Goal: Task Accomplishment & Management: Manage account settings

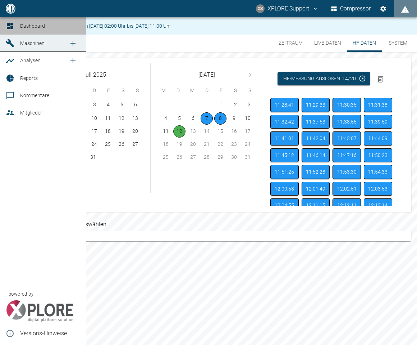
click at [14, 24] on icon at bounding box center [10, 26] width 9 height 9
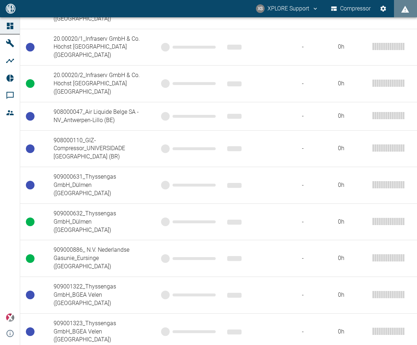
scroll to position [671, 0]
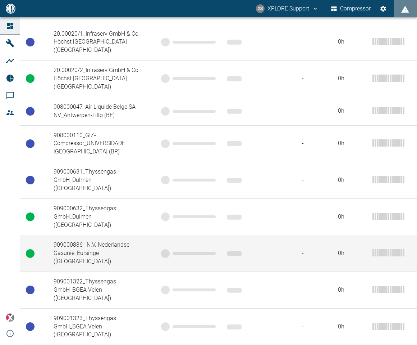
click at [126, 235] on td "909000886_ N.V. Nederlandse Gasunie_Eursinge ([GEOGRAPHIC_DATA])" at bounding box center [102, 253] width 108 height 37
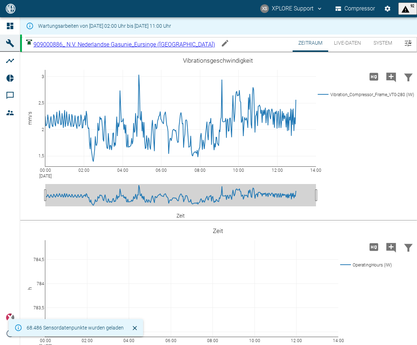
click at [160, 41] on body "XS XPLORE Support Compressor 92 Dashboard Maschinen Analysen Reports Kommentare…" at bounding box center [208, 172] width 417 height 345
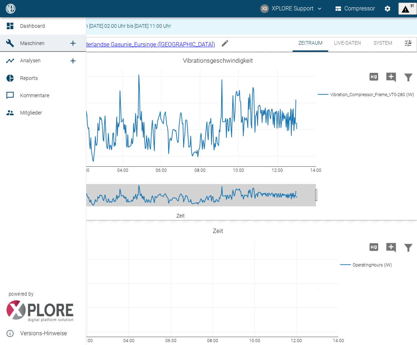
click at [15, 29] on div at bounding box center [11, 26] width 11 height 9
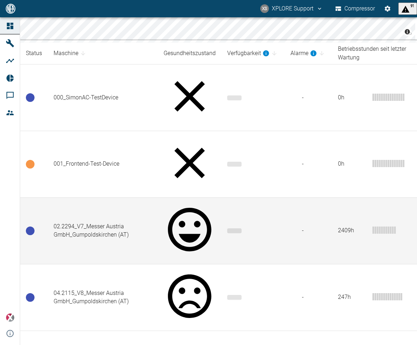
scroll to position [170, 0]
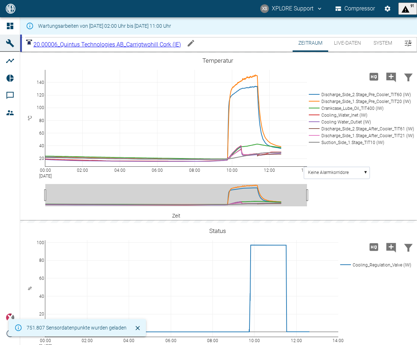
click at [358, 45] on button "Live-Daten" at bounding box center [347, 43] width 38 height 17
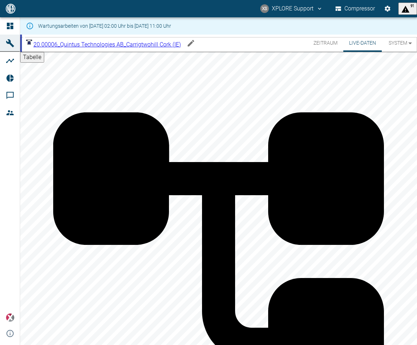
click at [160, 45] on body "XS XPLORE Support Compressor 91 Dashboard Maschinen Analysen Reports Kommentare…" at bounding box center [208, 172] width 417 height 345
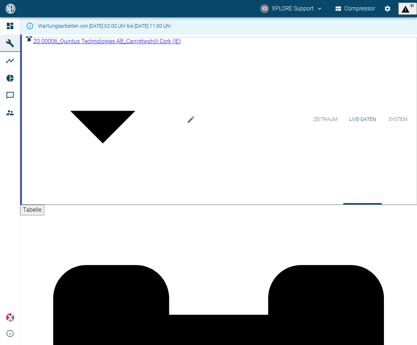
scroll to position [163, 0]
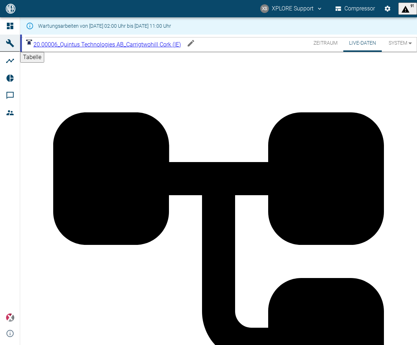
click at [172, 45] on body "XS XPLORE Support Compressor 91 Dashboard Maschinen Analysen Reports Kommentare…" at bounding box center [208, 172] width 417 height 345
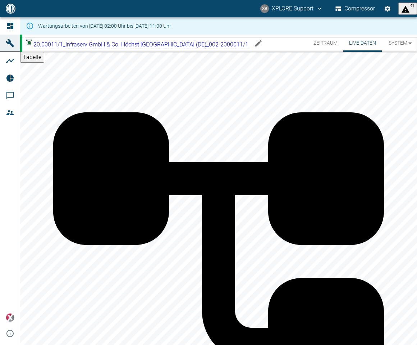
click at [148, 44] on body "XS XPLORE Support Compressor 91 Dashboard Maschinen Analysen Reports Kommentare…" at bounding box center [208, 172] width 417 height 345
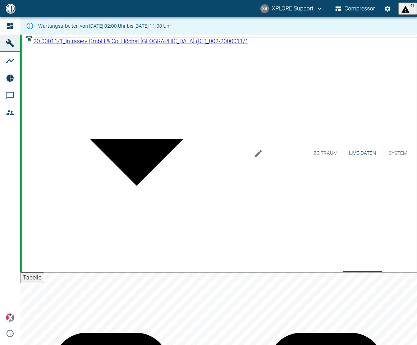
click at [160, 41] on body "XS XPLORE Support Compressor 91 Dashboard Maschinen Analysen Reports Kommentare…" at bounding box center [208, 172] width 417 height 345
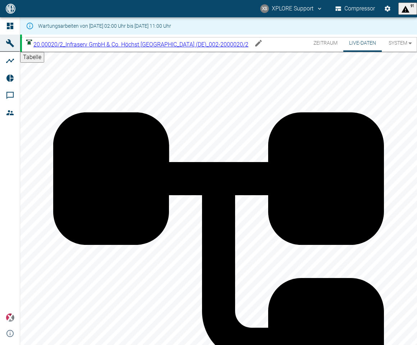
click at [147, 45] on body "XS XPLORE Support Compressor 91 Dashboard Maschinen Analysen Reports Kommentare…" at bounding box center [208, 172] width 417 height 345
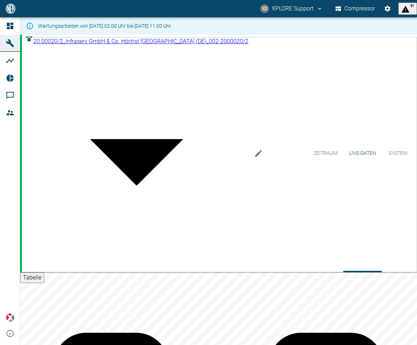
scroll to position [69, 0]
click at [159, 40] on body "XS XPLORE Support Compressor 91 Dashboard Maschinen Analysen Reports Kommentare…" at bounding box center [208, 172] width 417 height 345
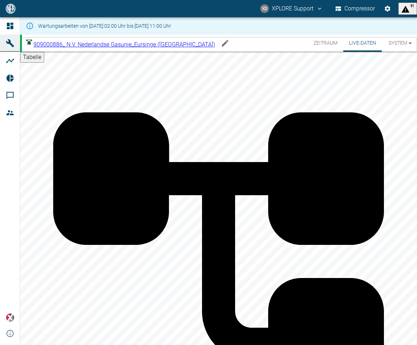
click at [169, 41] on body "XS XPLORE Support Compressor 91 Dashboard Maschinen Analysen Reports Kommentare…" at bounding box center [208, 172] width 417 height 345
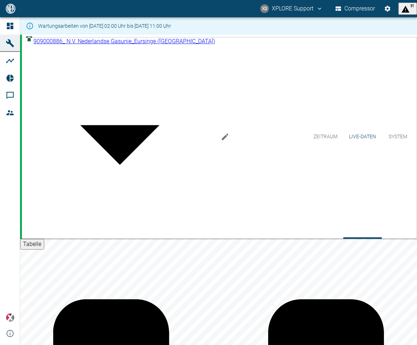
scroll to position [188, 0]
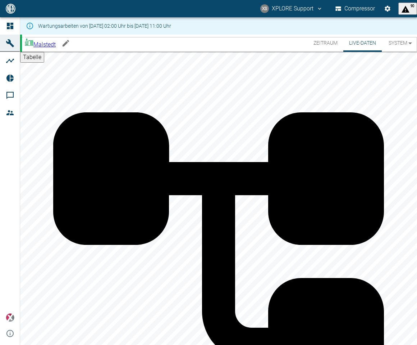
click at [60, 45] on body "XS XPLORE Support Compressor 90 Dashboard Maschinen Analysen Reports Kommentare…" at bounding box center [208, 172] width 417 height 345
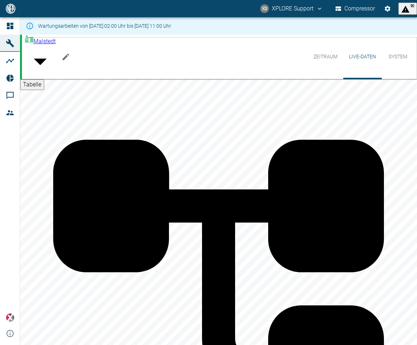
scroll to position [188, 0]
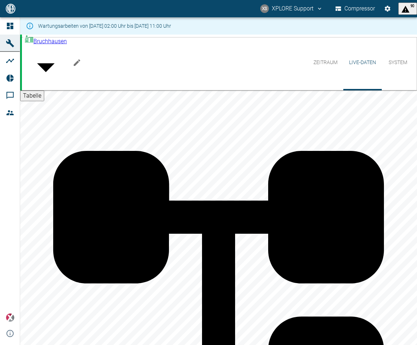
click at [67, 41] on body "XS XPLORE Support Compressor 90 Dashboard Maschinen Analysen Reports Kommentare…" at bounding box center [208, 172] width 417 height 345
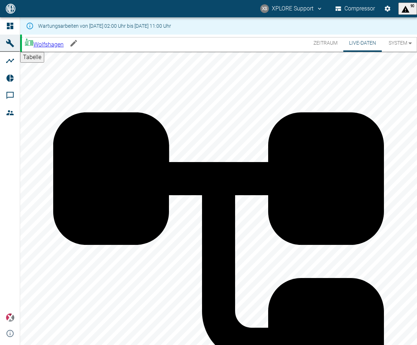
click at [71, 43] on body "XS XPLORE Support Compressor 90 Dashboard Maschinen Analysen Reports Kommentare…" at bounding box center [208, 172] width 417 height 345
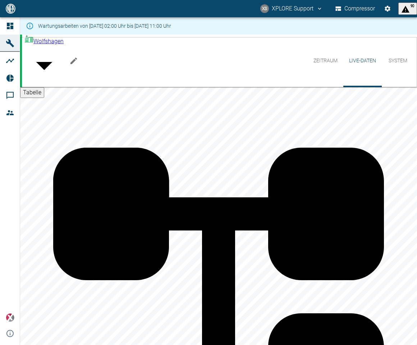
scroll to position [188, 0]
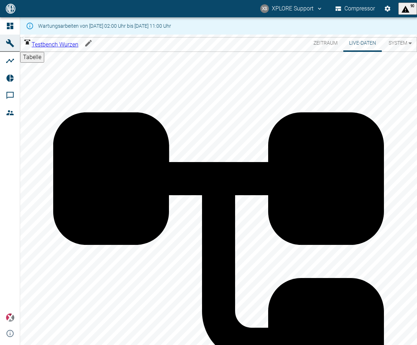
click at [80, 44] on body "XS XPLORE Support Compressor 90 Dashboard Maschinen Analysen Reports Kommentare…" at bounding box center [208, 172] width 417 height 345
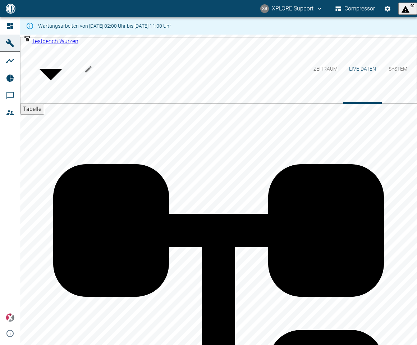
scroll to position [188, 0]
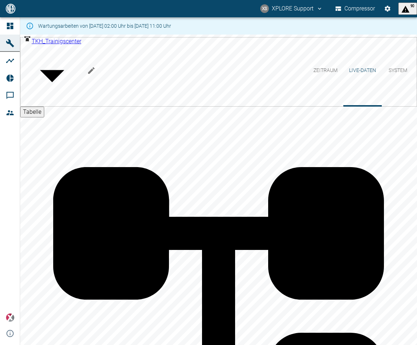
click at [76, 40] on body "XS XPLORE Support Compressor 90 Dashboard Maschinen Analysen Reports Kommentare…" at bounding box center [208, 172] width 417 height 345
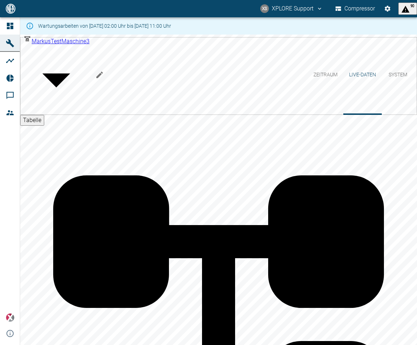
click at [83, 42] on body "XS XPLORE Support Compressor 90 Dashboard Maschinen Analysen Reports Kommentare…" at bounding box center [208, 172] width 417 height 345
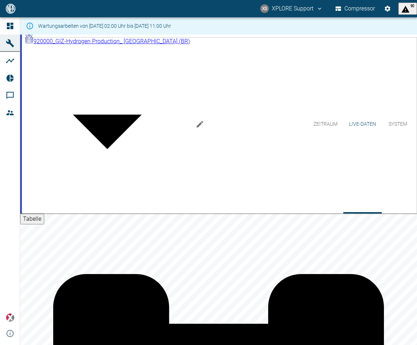
click at [83, 46] on body "XS XPLORE Support Compressor 90 Dashboard Maschinen Analysen Reports Kommentare…" at bounding box center [208, 172] width 417 height 345
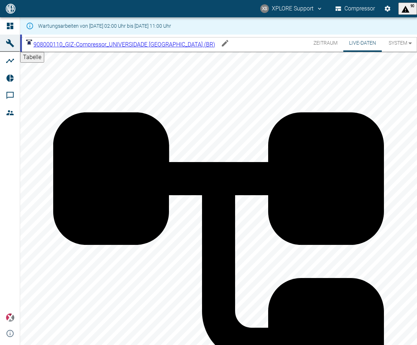
click at [105, 45] on body "XS XPLORE Support Compressor 90 Dashboard Maschinen Analysen Reports Kommentare…" at bounding box center [208, 172] width 417 height 345
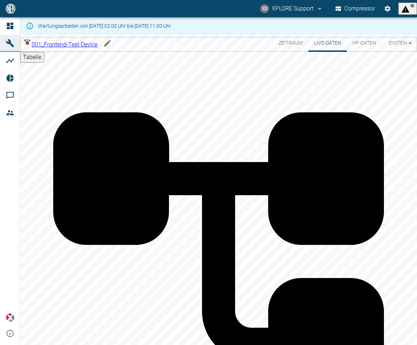
click at [101, 42] on body "XS XPLORE Support Compressor 90 Dashboard Maschinen Analysen Reports Kommentare…" at bounding box center [208, 172] width 417 height 345
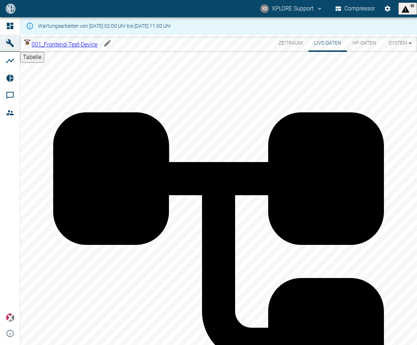
click at [107, 43] on body "XS XPLORE Support Compressor 90 Dashboard Maschinen Analysen Reports Kommentare…" at bounding box center [208, 172] width 417 height 345
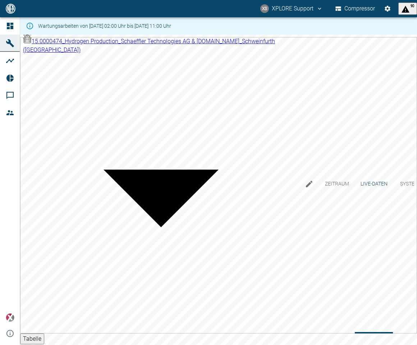
click at [123, 39] on body "XS XPLORE Support Compressor 90 Dashboard Maschinen Analysen Reports Kommentare…" at bounding box center [208, 172] width 417 height 345
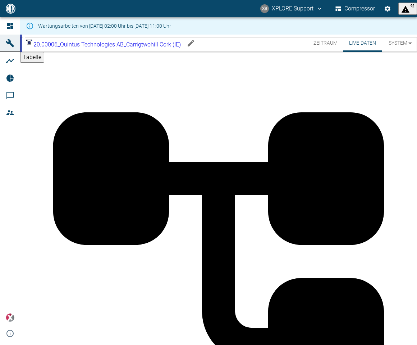
click at [121, 46] on body "XS XPLORE Support Compressor 92 Dashboard Maschinen Analysen Reports Kommentare…" at bounding box center [208, 172] width 417 height 345
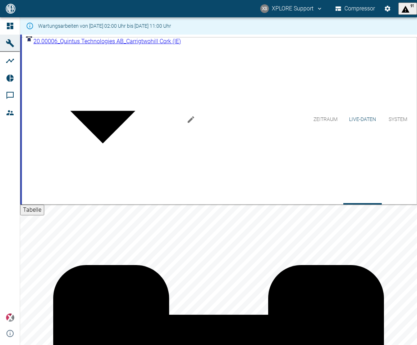
click at [108, 41] on body "XS XPLORE Support Compressor 91 Dashboard Maschinen Analysen Reports Kommentare…" at bounding box center [208, 172] width 417 height 345
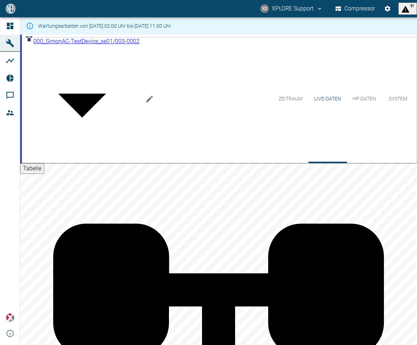
click at [99, 38] on body "XS XPLORE Support Compressor 91 Dashboard Maschinen Analysen Reports Kommentare…" at bounding box center [208, 172] width 417 height 345
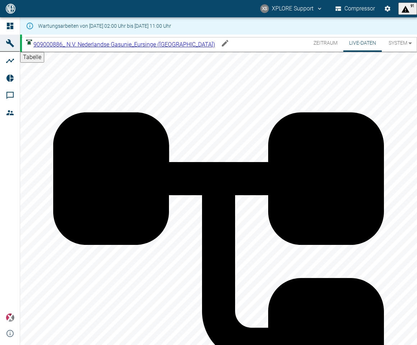
click at [121, 44] on body "XS XPLORE Support Compressor 91 Dashboard Maschinen Analysen Reports Kommentare…" at bounding box center [208, 172] width 417 height 345
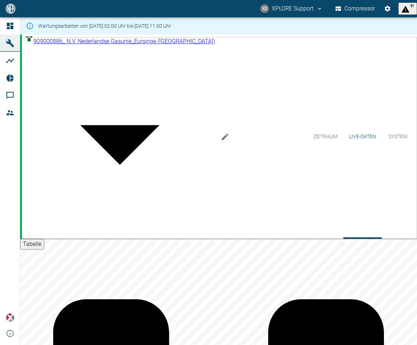
scroll to position [188, 0]
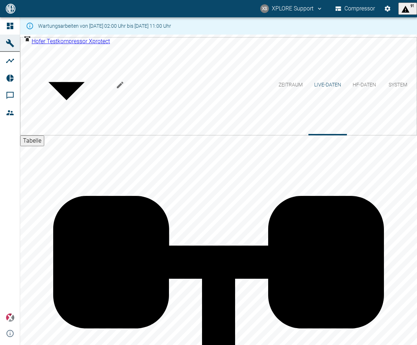
click at [103, 39] on body "XS XPLORE Support Compressor 91 Dashboard Maschinen Analysen Reports Kommentare…" at bounding box center [208, 172] width 417 height 345
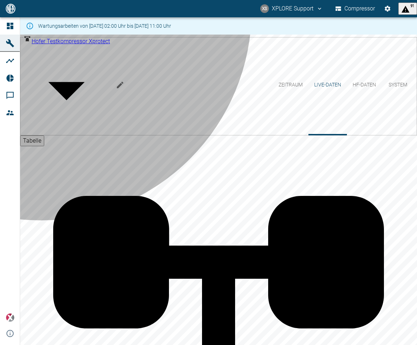
type input "0519ac0b-b4b5-4ebf-938c-4f491841136f"
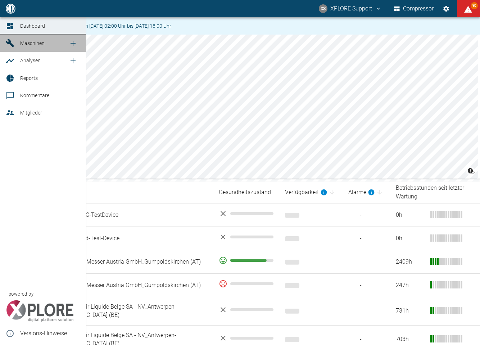
click at [9, 45] on icon at bounding box center [10, 43] width 9 height 9
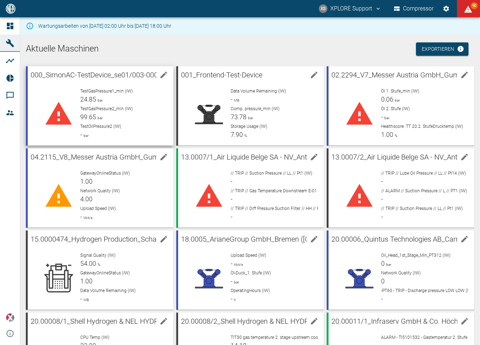
click at [140, 109] on p "TestGasPressure2_min (IW)" at bounding box center [123, 108] width 87 height 6
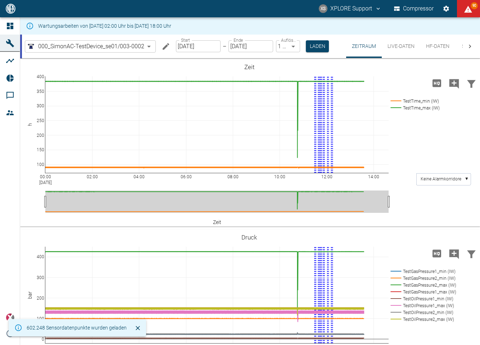
click at [404, 53] on button "Live-Daten" at bounding box center [401, 46] width 38 height 23
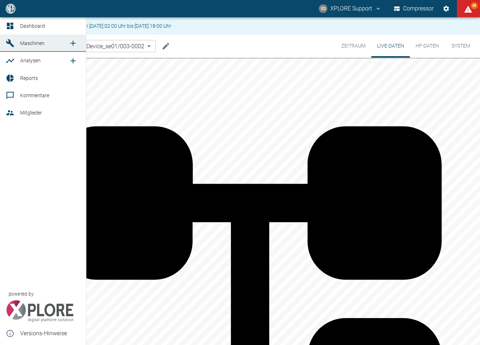
click at [22, 82] on span "Reports" at bounding box center [50, 78] width 60 height 9
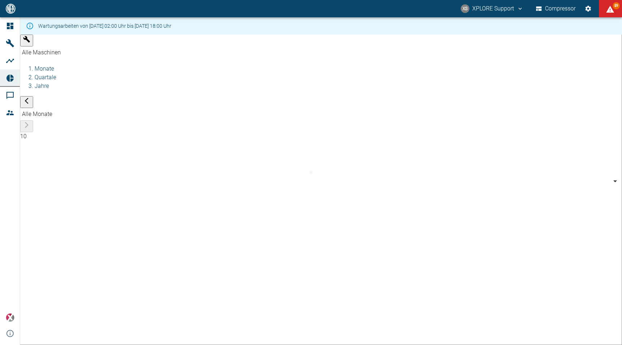
type input "0160344a-4fe4-4b33-b78a-0027c7e99838"
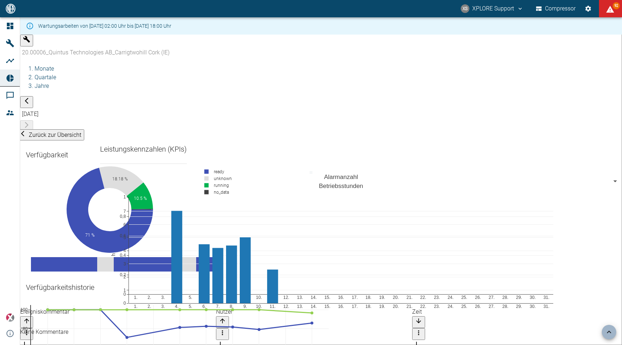
scroll to position [801, 0]
drag, startPoint x: 220, startPoint y: 204, endPoint x: 214, endPoint y: 204, distance: 6.5
drag, startPoint x: 215, startPoint y: 188, endPoint x: 206, endPoint y: 188, distance: 9.4
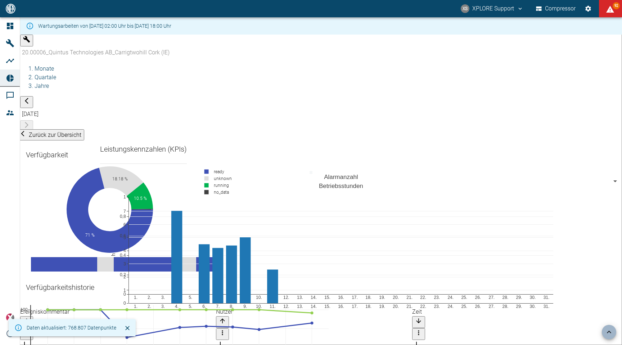
click at [479, 187] on body "XS XPLORE Support Compressor 92 Dashboard Maschinen Analysen Reports Kommentare…" at bounding box center [311, 172] width 622 height 345
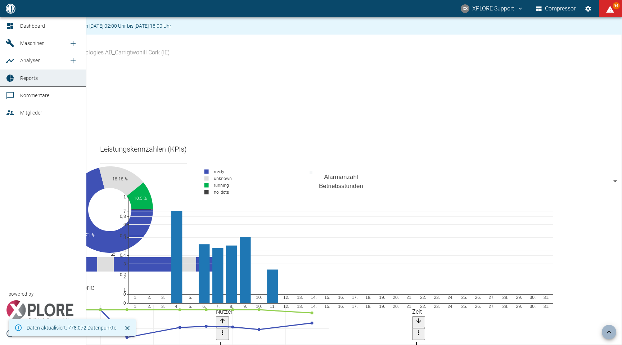
click at [17, 45] on link "Maschinen" at bounding box center [43, 43] width 86 height 17
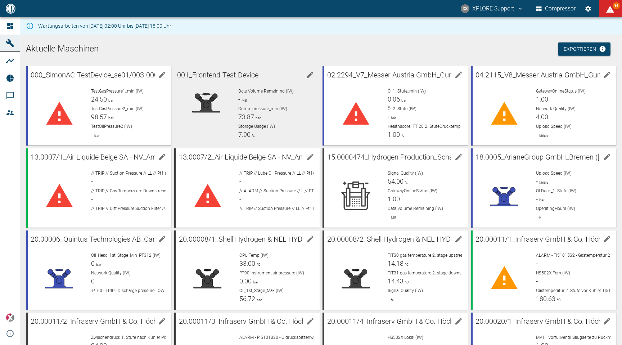
click at [215, 99] on circle at bounding box center [214, 96] width 5 height 5
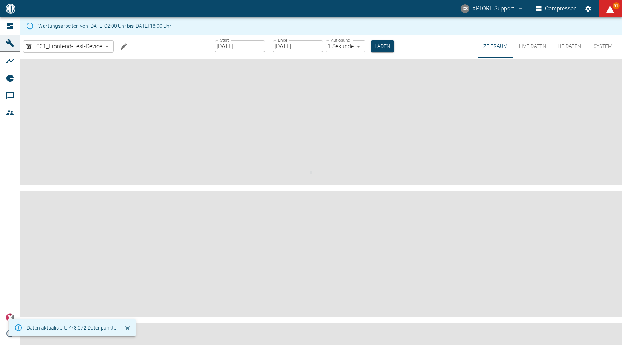
click at [123, 51] on button "Machine bearbeiten" at bounding box center [124, 46] width 14 height 14
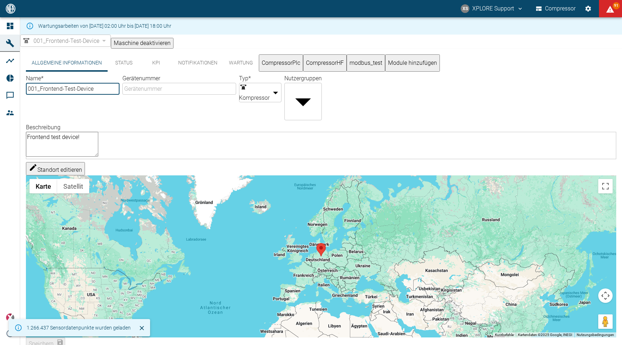
click at [440, 66] on button "Module hinzufügen" at bounding box center [412, 62] width 55 height 17
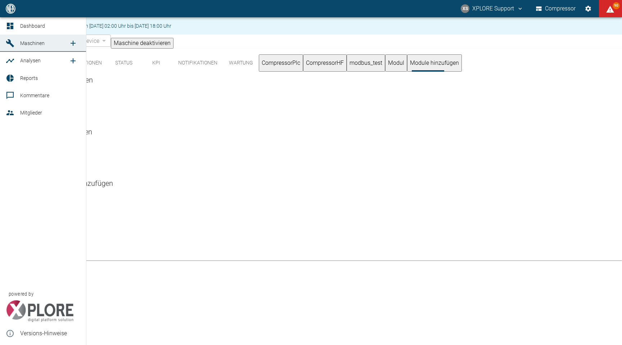
click at [14, 25] on icon at bounding box center [10, 26] width 9 height 9
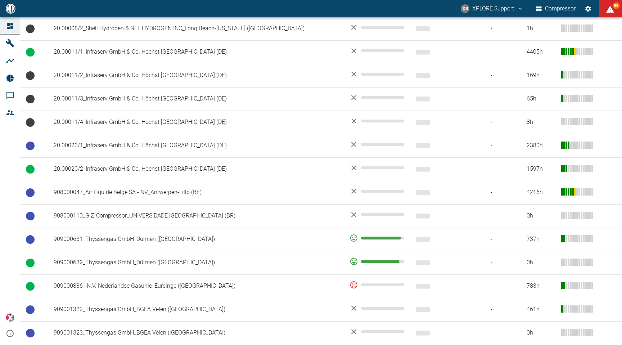
scroll to position [739, 0]
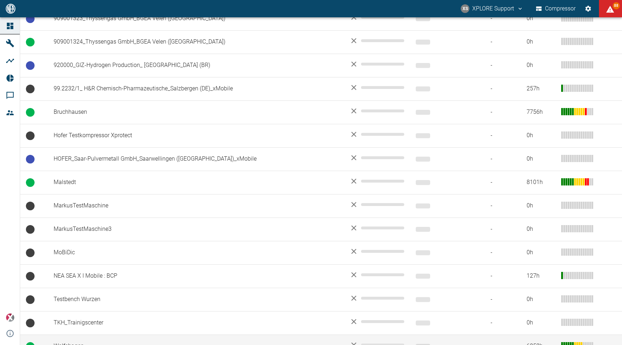
click at [95, 334] on td "Wolfshagen" at bounding box center [196, 345] width 296 height 23
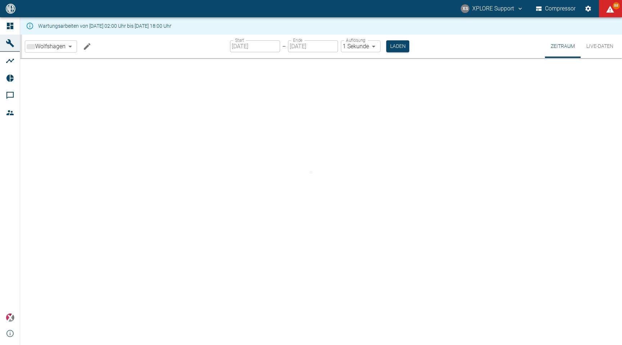
type input "2min"
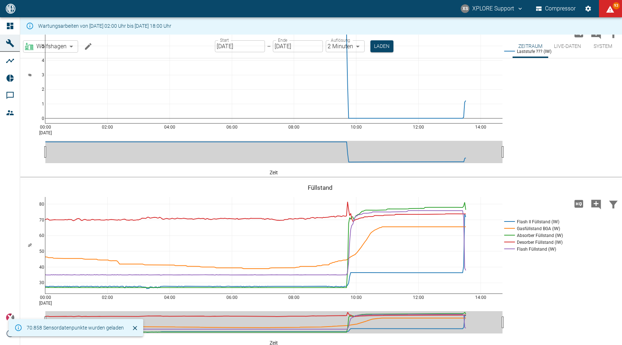
scroll to position [725, 0]
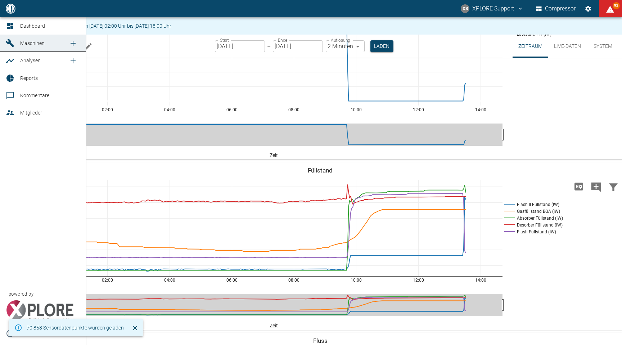
click at [19, 82] on link "Reports" at bounding box center [43, 77] width 86 height 17
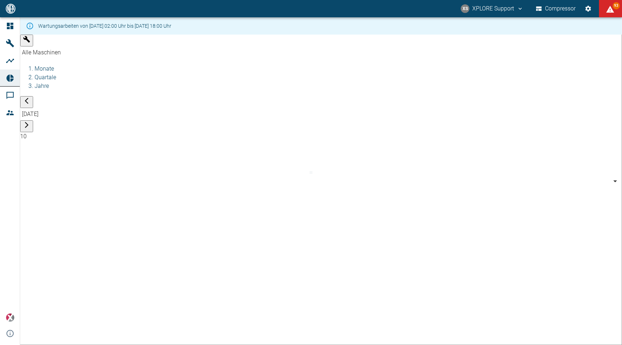
type input "4670ecc5-be2d-4d2a-b5d5-d78d77c9d26b"
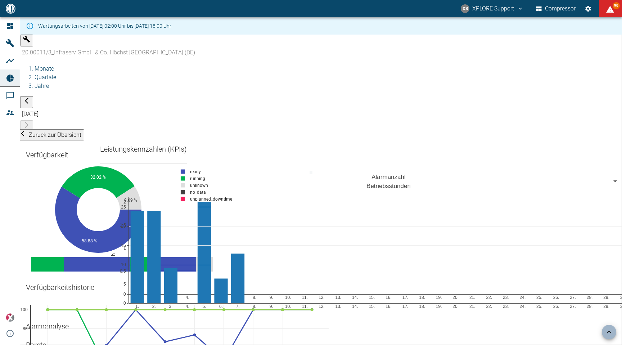
scroll to position [1629, 0]
drag, startPoint x: 214, startPoint y: 218, endPoint x: 206, endPoint y: 218, distance: 7.9
drag, startPoint x: 204, startPoint y: 144, endPoint x: 191, endPoint y: 144, distance: 12.9
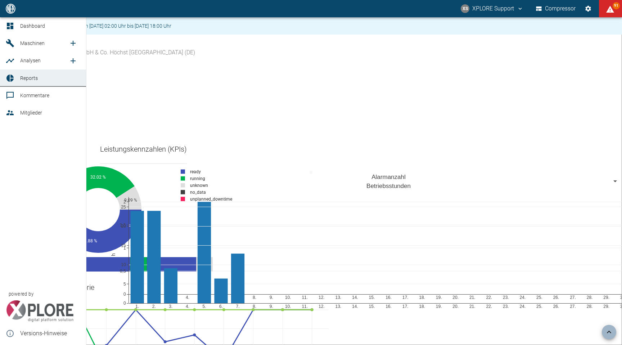
click at [18, 77] on link "Reports" at bounding box center [43, 77] width 86 height 17
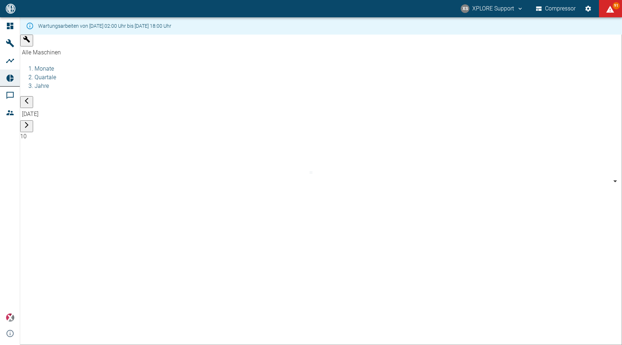
type input "01e60500-9929-47dd-b668-fa1811cb3bf1"
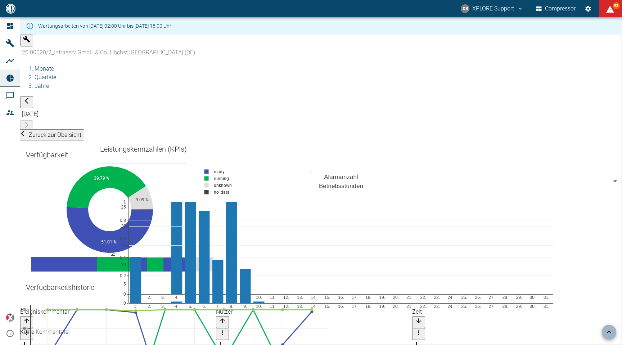
scroll to position [757, 0]
drag, startPoint x: 205, startPoint y: 231, endPoint x: 188, endPoint y: 229, distance: 17.3
drag, startPoint x: 200, startPoint y: 190, endPoint x: 184, endPoint y: 190, distance: 16.2
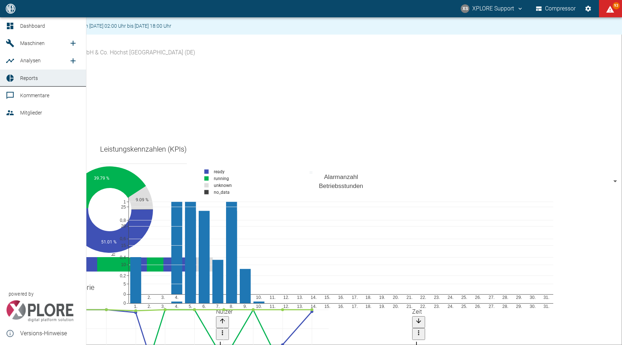
click at [15, 76] on div at bounding box center [11, 78] width 11 height 9
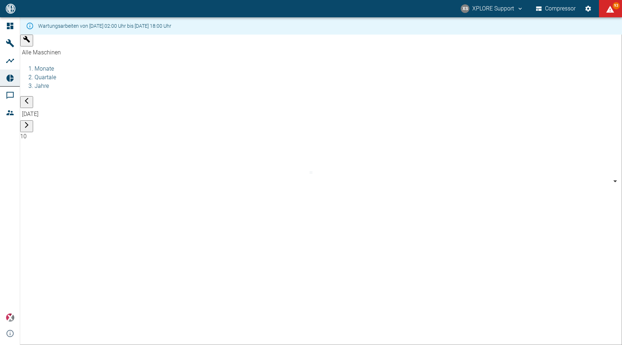
type input "bb288145-4d7d-496b-87d7-301eb921cbba"
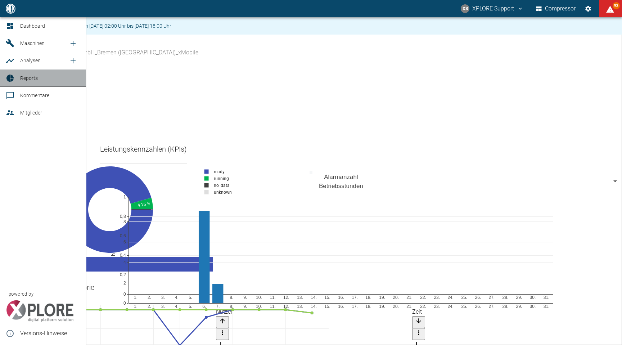
click at [11, 83] on link "Reports" at bounding box center [43, 77] width 86 height 17
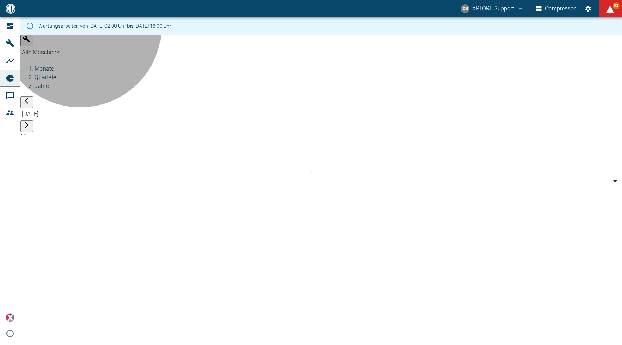
type input "0b3426b3-94af-4b8c-89c1-da57493c099a"
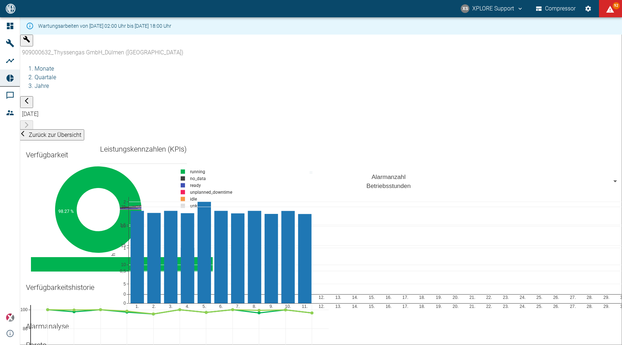
scroll to position [2040, 0]
drag, startPoint x: 229, startPoint y: 264, endPoint x: 209, endPoint y: 264, distance: 19.4
drag, startPoint x: 256, startPoint y: 170, endPoint x: 290, endPoint y: 170, distance: 33.4
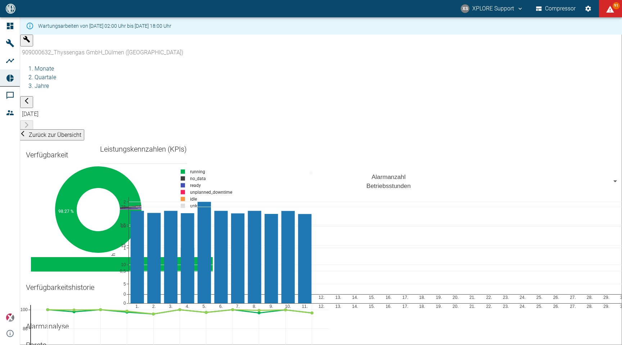
drag, startPoint x: 267, startPoint y: 187, endPoint x: 237, endPoint y: 187, distance: 30.6
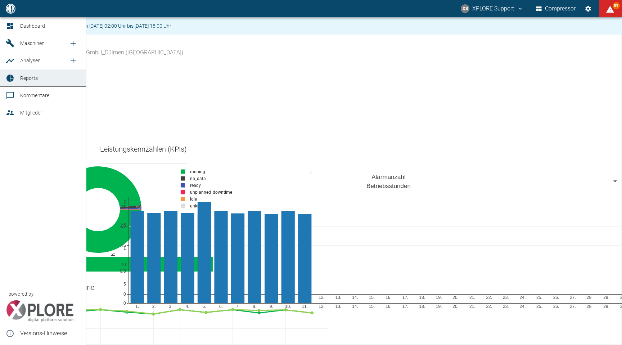
click at [36, 45] on span "Maschinen" at bounding box center [32, 43] width 24 height 6
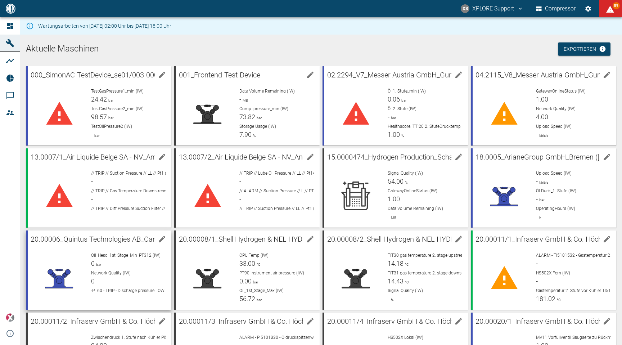
click at [148, 253] on span "Oil_Head_1st_Stage_Min_PT312 (IW)" at bounding box center [125, 254] width 69 height 5
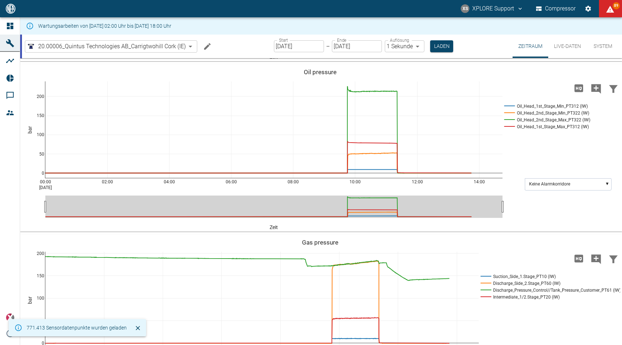
scroll to position [432, 0]
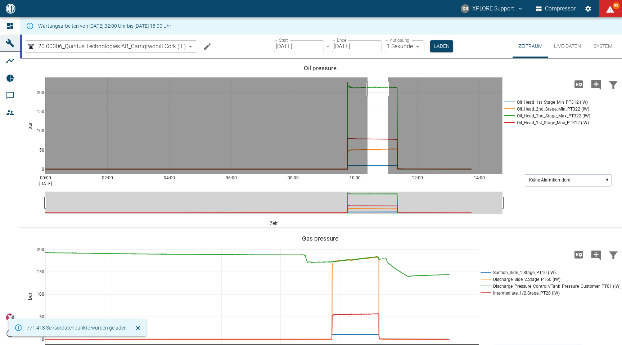
drag, startPoint x: 387, startPoint y: 165, endPoint x: 367, endPoint y: 165, distance: 20.1
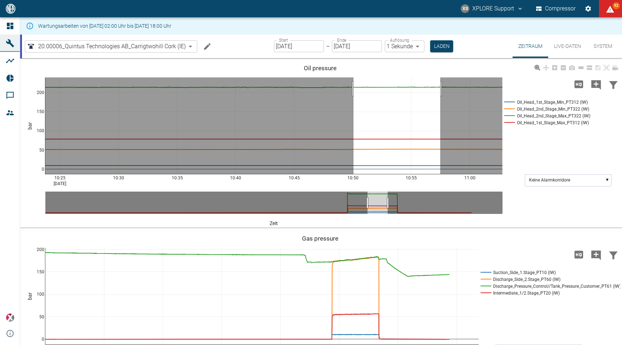
drag, startPoint x: 440, startPoint y: 165, endPoint x: 339, endPoint y: 167, distance: 100.7
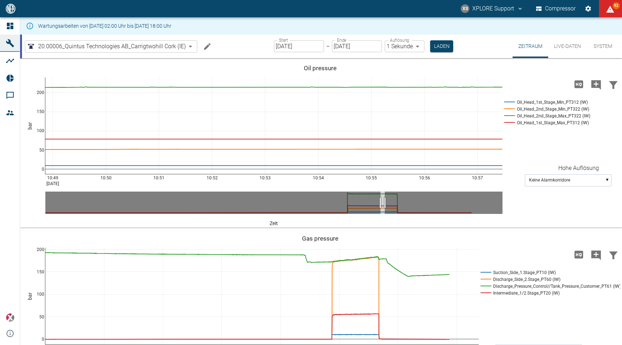
click at [479, 88] on icon "Hohe Auflösung" at bounding box center [578, 84] width 9 height 8
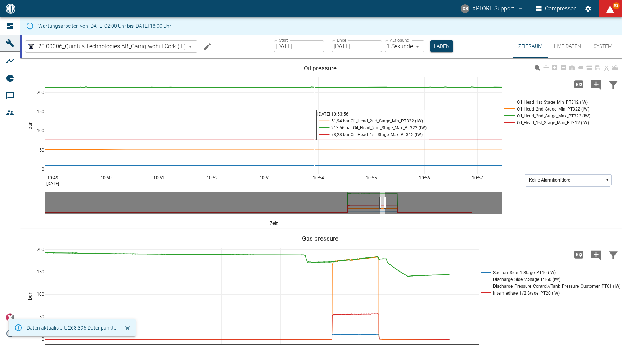
scroll to position [564, 0]
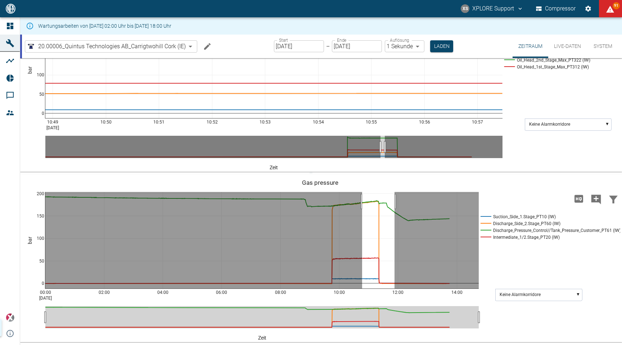
drag, startPoint x: 394, startPoint y: 201, endPoint x: 362, endPoint y: 202, distance: 32.4
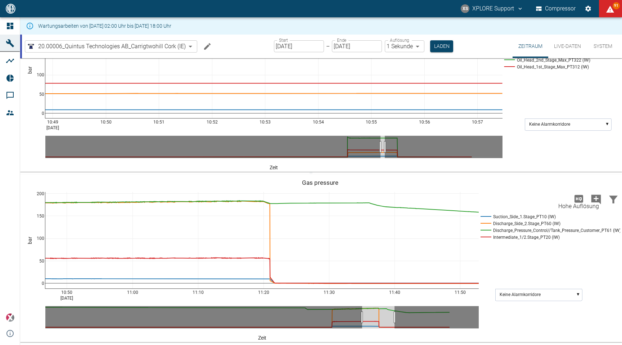
click at [479, 199] on icon "Hohe Auflösung" at bounding box center [578, 199] width 9 height 8
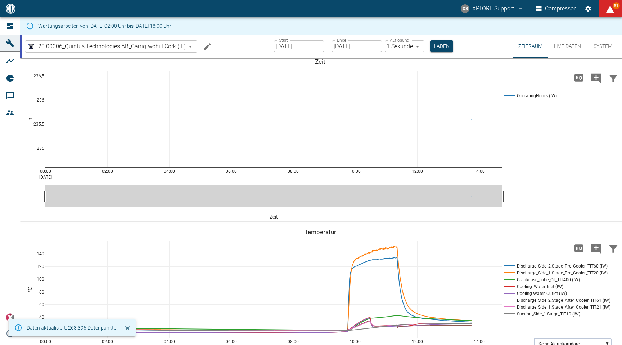
scroll to position [7, 0]
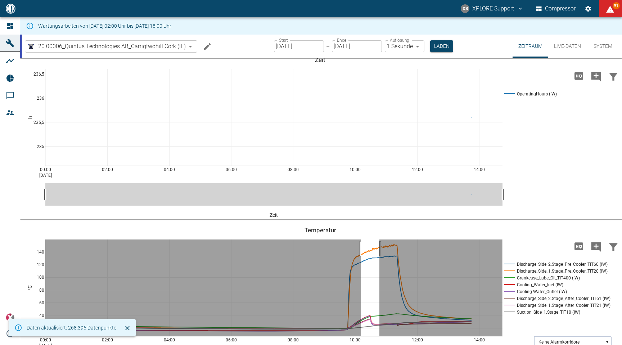
drag, startPoint x: 361, startPoint y: 248, endPoint x: 379, endPoint y: 248, distance: 18.3
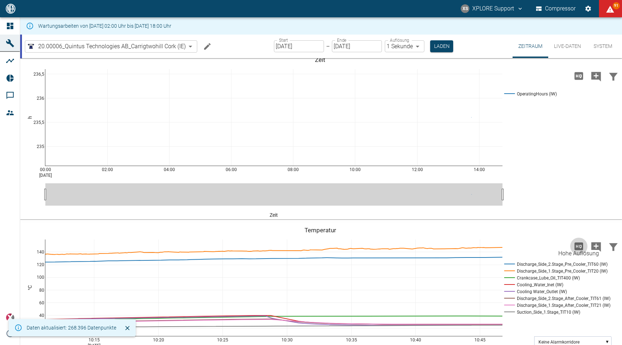
click at [479, 247] on icon "Hohe Auflösung" at bounding box center [578, 246] width 9 height 8
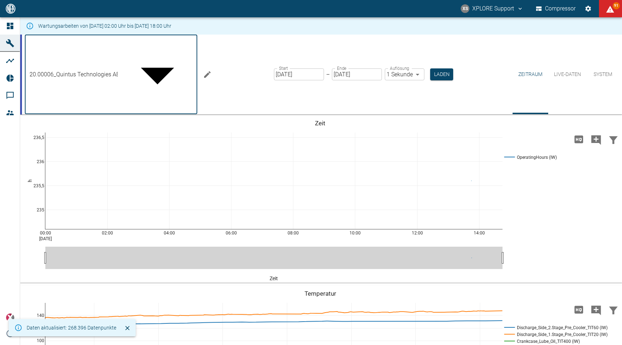
click at [178, 49] on body "XS XPLORE Support Compressor 91 Dashboard Maschinen Analysen Reports Kommentare…" at bounding box center [311, 172] width 622 height 345
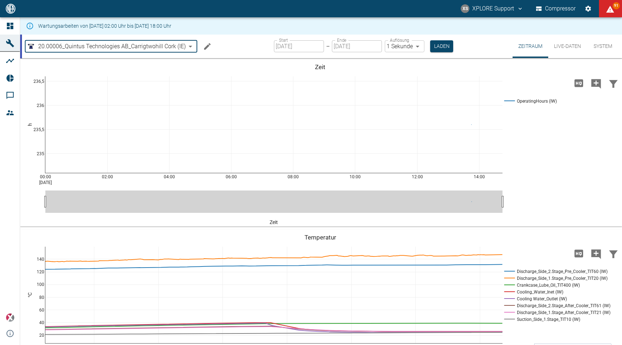
type input "7660faed-fd66-4731-a2e8-44c12e65351a"
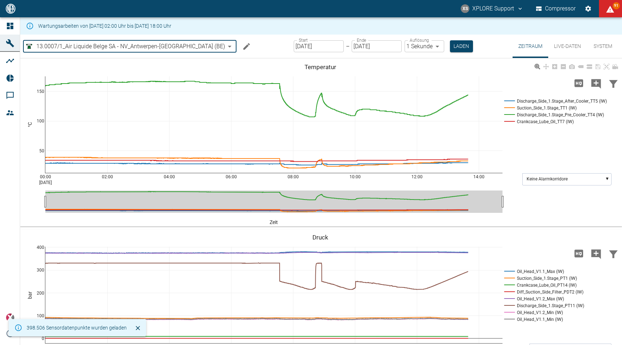
drag, startPoint x: 411, startPoint y: 109, endPoint x: 375, endPoint y: 109, distance: 36.0
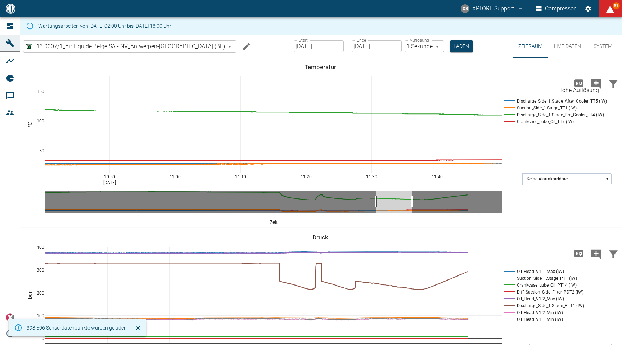
click at [479, 86] on div "Hohe Auflösung" at bounding box center [578, 90] width 41 height 9
click at [479, 85] on icon "Hohe Auflösung" at bounding box center [578, 83] width 9 height 8
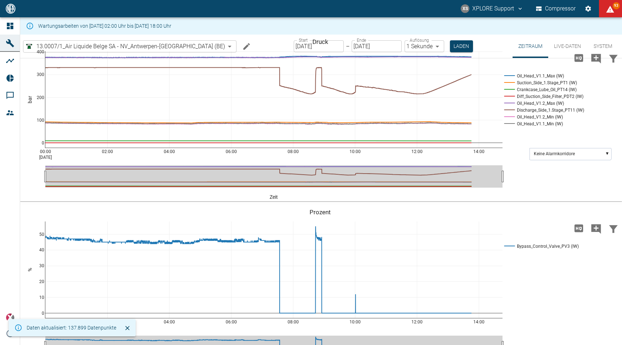
scroll to position [276, 0]
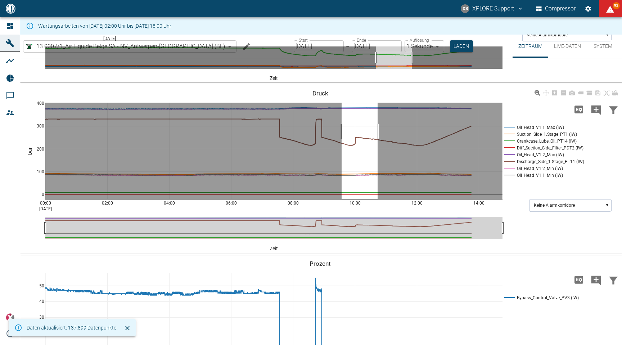
drag, startPoint x: 341, startPoint y: 169, endPoint x: 376, endPoint y: 169, distance: 34.9
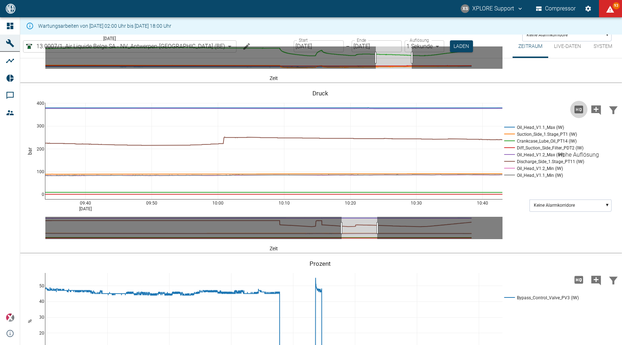
click at [479, 113] on icon "Hohe Auflösung" at bounding box center [578, 109] width 9 height 8
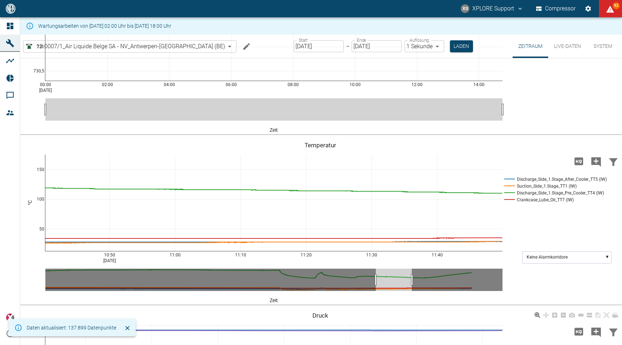
scroll to position [0, 0]
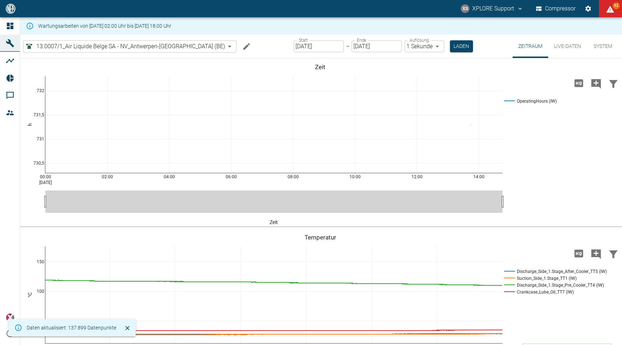
click at [167, 45] on body "XS XPLORE Support Compressor 92 Dashboard Maschinen Analysen Reports Kommentare…" at bounding box center [311, 172] width 622 height 345
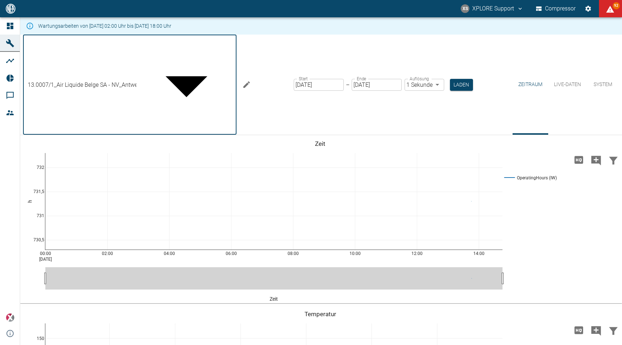
scroll to position [172, 0]
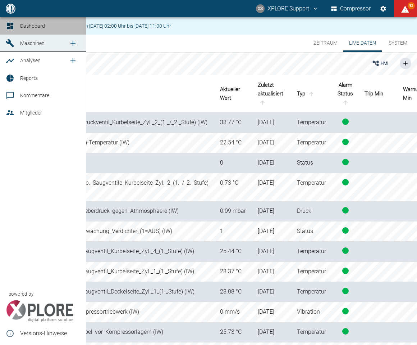
click at [14, 25] on icon at bounding box center [10, 26] width 9 height 9
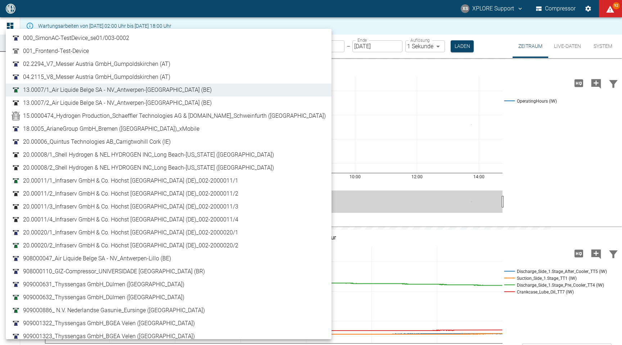
scroll to position [172, 0]
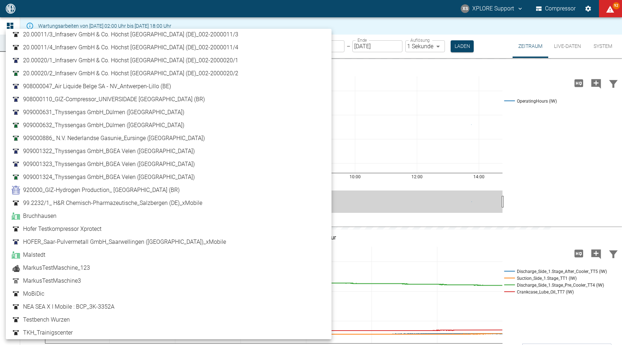
click at [150, 212] on link "Bruchhausen" at bounding box center [169, 215] width 314 height 9
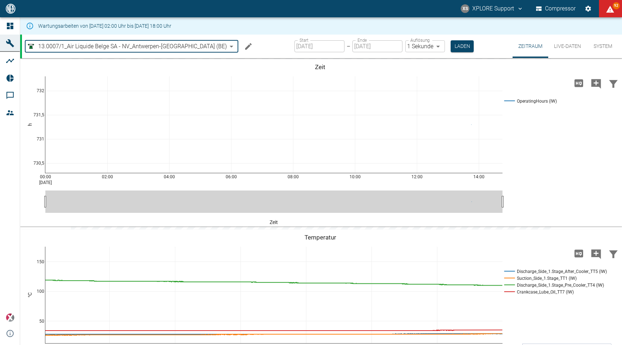
type input "af7d40c2-c812-4a17-a281-d871ce7187b0"
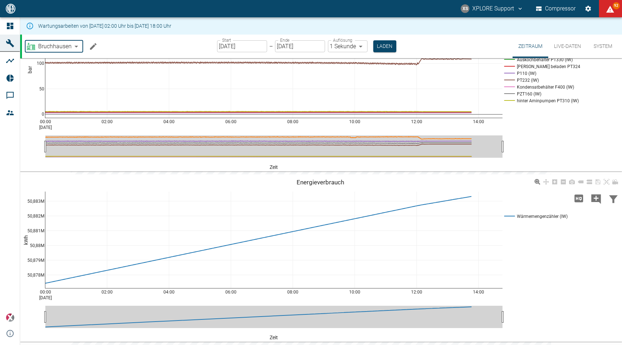
scroll to position [448, 0]
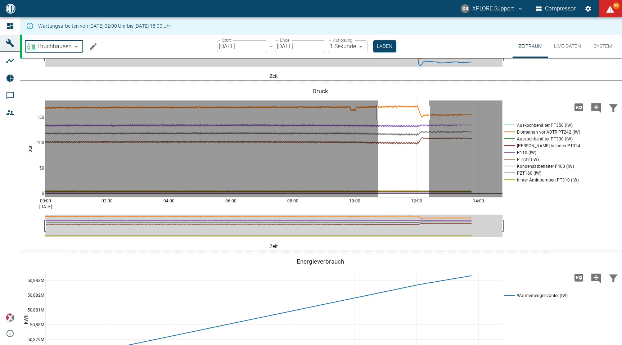
drag, startPoint x: 428, startPoint y: 150, endPoint x: 378, endPoint y: 150, distance: 50.7
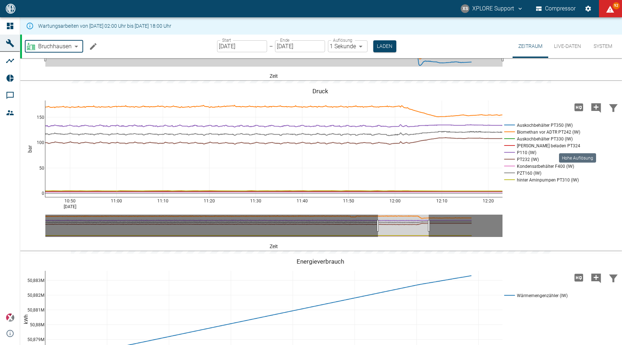
click at [577, 113] on icon "Hohe Auflösung" at bounding box center [579, 107] width 12 height 12
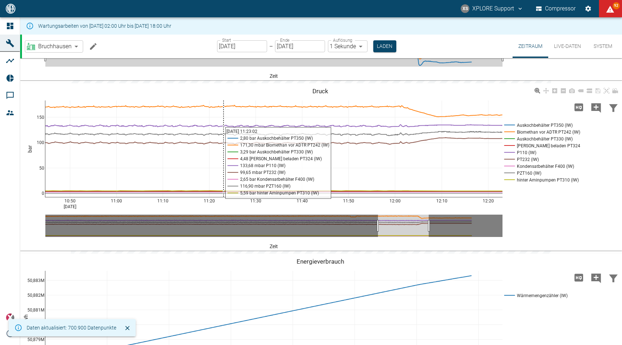
scroll to position [0, 0]
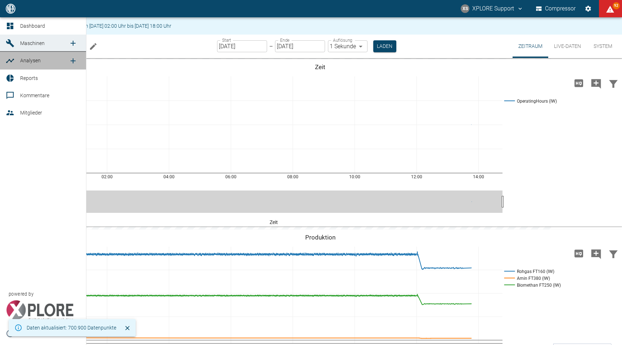
click at [30, 56] on span "Analysen" at bounding box center [44, 60] width 49 height 9
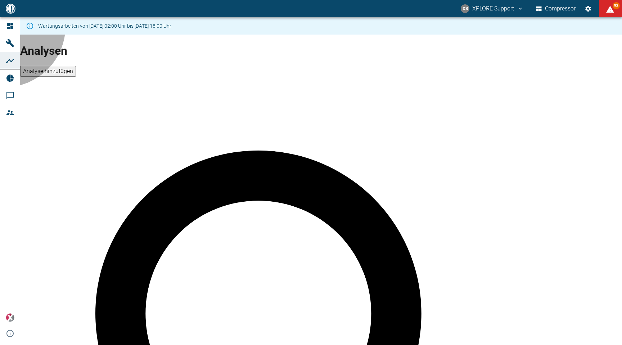
click at [76, 66] on button "Analyse hinzufügen" at bounding box center [48, 71] width 56 height 11
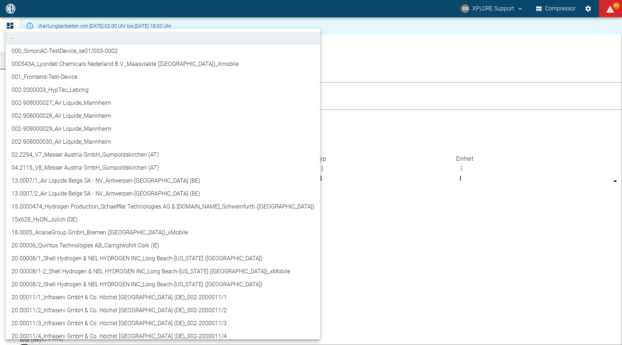
click at [97, 85] on body "XS XPLORE Support Compressor 93 Dashboard Maschinen Analysen Reports Kommentare…" at bounding box center [311, 172] width 622 height 345
click at [331, 81] on div at bounding box center [311, 172] width 622 height 345
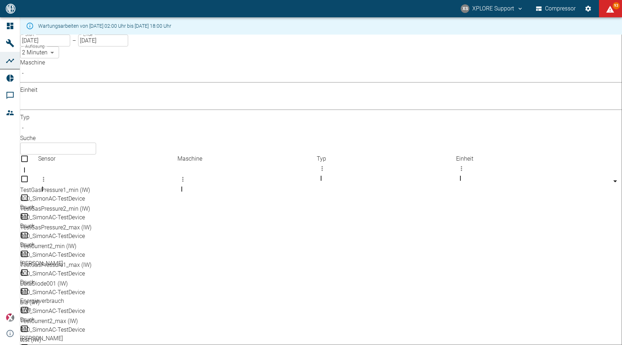
click at [346, 81] on div "- 000_SimonAC-TestDevice_se01/003-0002 000543A_Lyondell Chemicals Nederland B.V…" at bounding box center [311, 172] width 622 height 345
click at [96, 142] on input "text" at bounding box center [58, 148] width 76 height 12
type input "SAL"
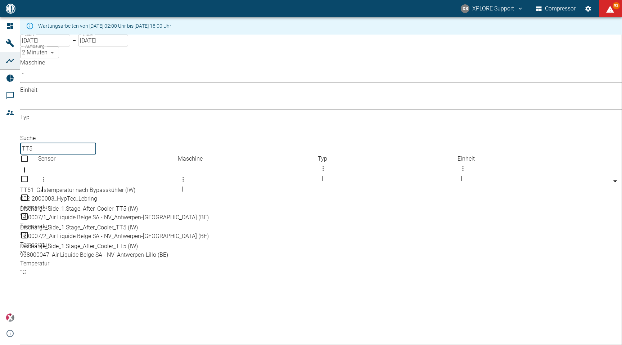
type input "TT5"
click at [36, 154] on input "Select all rows" at bounding box center [320, 164] width 601 height 20
checkbox input "true"
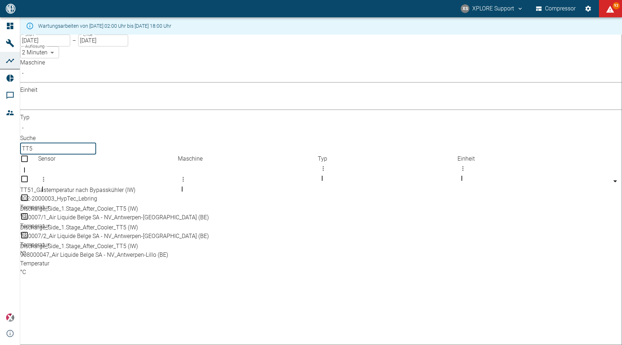
checkbox input "true"
click at [58, 46] on input "[DATE]" at bounding box center [45, 41] width 50 height 12
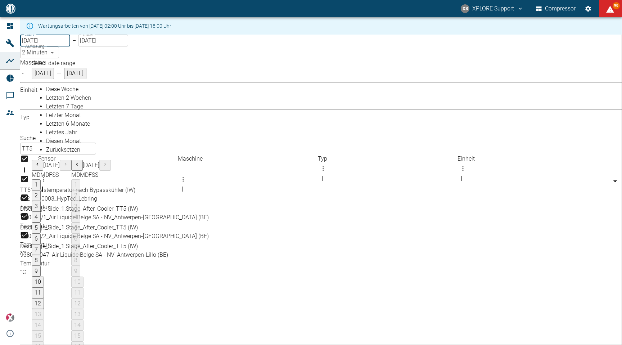
click at [62, 110] on span "Letzten 7 Tage" at bounding box center [64, 106] width 37 height 7
type input "05.08.2025"
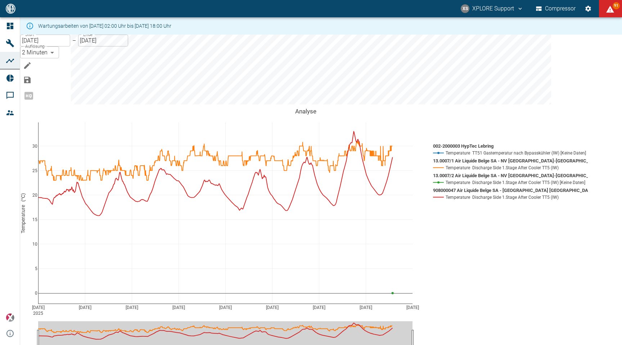
click at [117, 46] on input "[DATE]" at bounding box center [103, 41] width 50 height 12
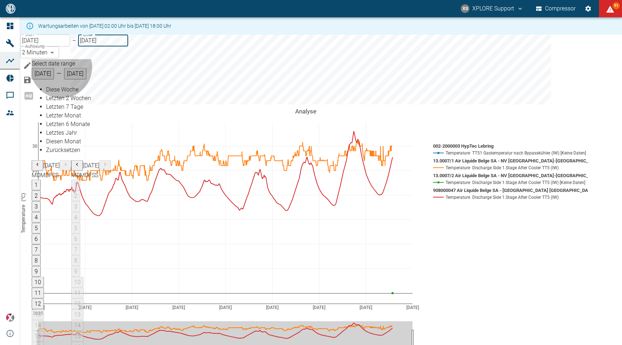
click at [67, 118] on span "Letzter Monat" at bounding box center [63, 114] width 35 height 7
type input "01.07.2025"
type input "31.07.2025"
type input "10min"
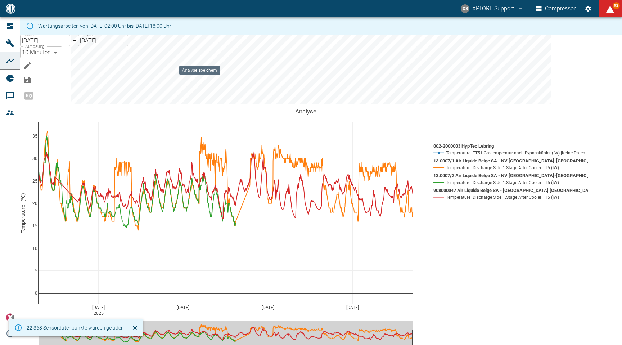
click at [32, 76] on icon "Analyse speichern" at bounding box center [27, 80] width 9 height 9
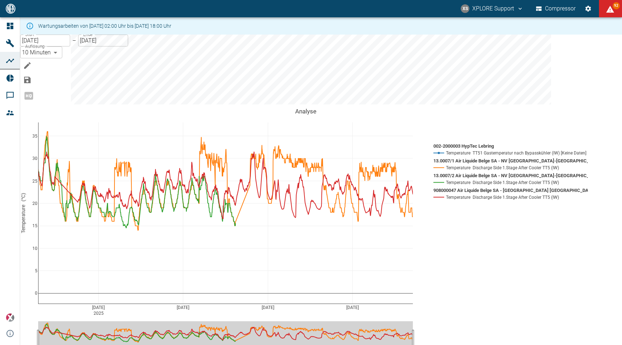
type input "Test"
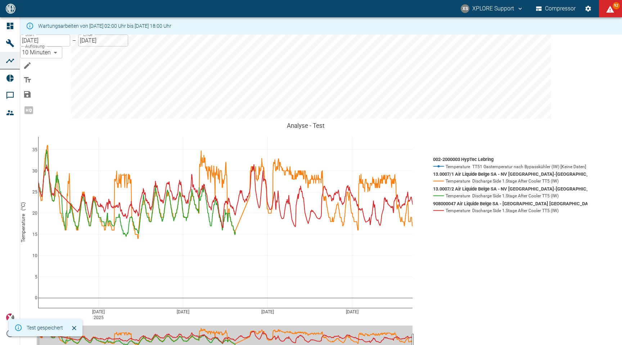
click at [60, 46] on input "01.07.2025" at bounding box center [45, 41] width 50 height 12
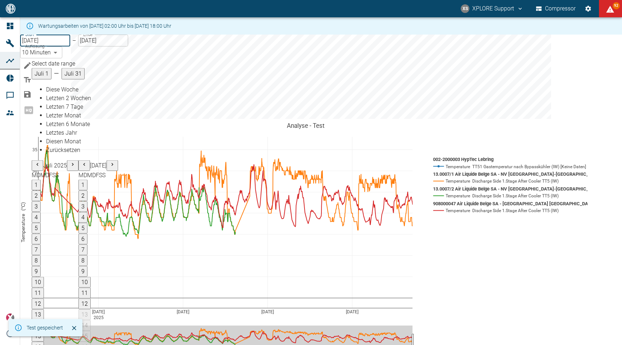
click at [40, 161] on icon "Previous month" at bounding box center [38, 164] width 6 height 6
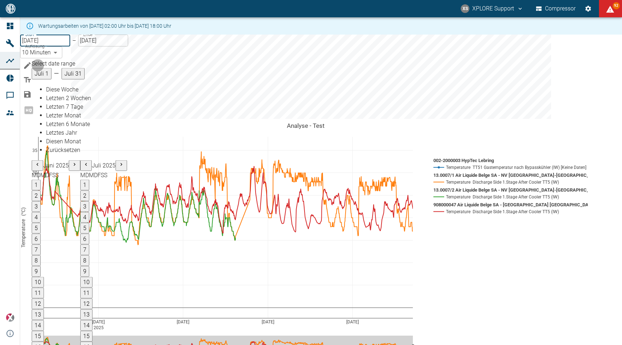
click at [41, 190] on button "2" at bounding box center [36, 195] width 9 height 11
type input "02.06.2025"
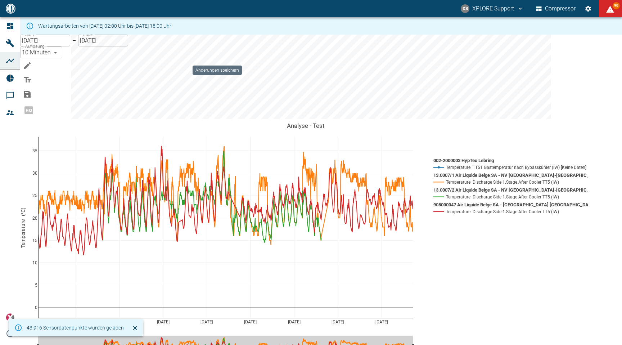
click at [31, 91] on icon "Änderungen speichern" at bounding box center [27, 94] width 6 height 6
click at [32, 90] on icon "Änderungen speichern" at bounding box center [27, 94] width 9 height 9
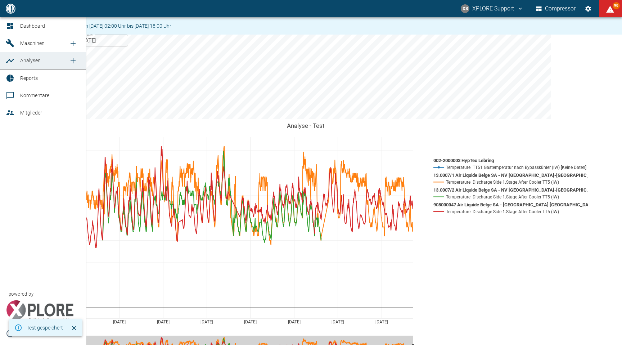
click at [13, 63] on icon at bounding box center [10, 60] width 9 height 9
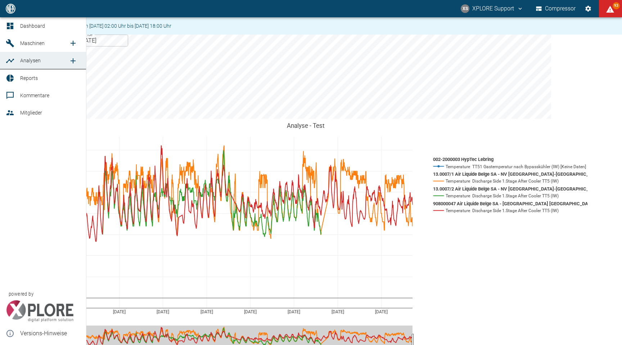
click at [6, 26] on icon at bounding box center [10, 26] width 9 height 9
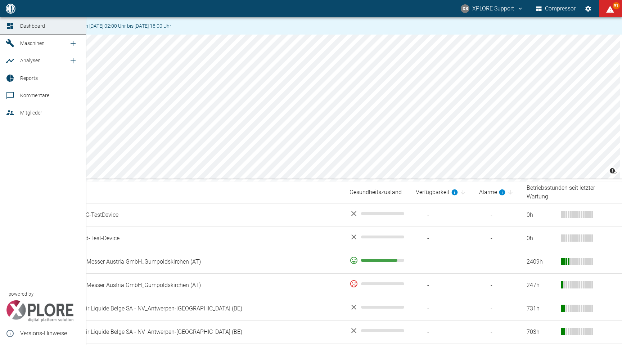
click at [47, 45] on span "Maschinen" at bounding box center [44, 43] width 49 height 9
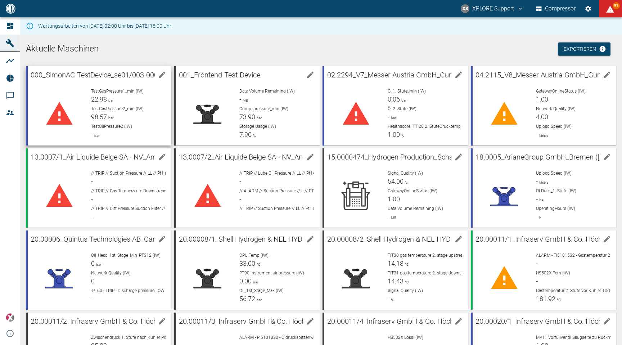
click at [114, 97] on div "TestGasPressure1_min (IW) 22.98 bar" at bounding box center [128, 96] width 74 height 16
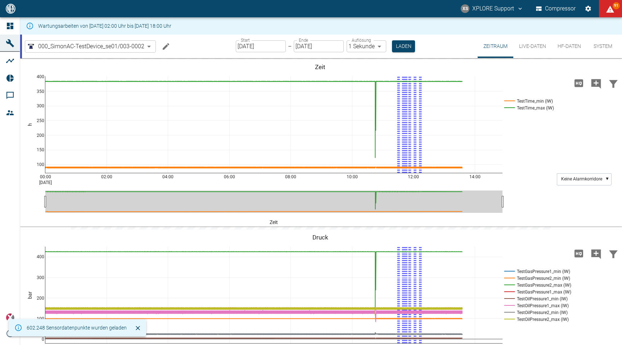
click at [524, 50] on button "Live-Daten" at bounding box center [532, 46] width 38 height 23
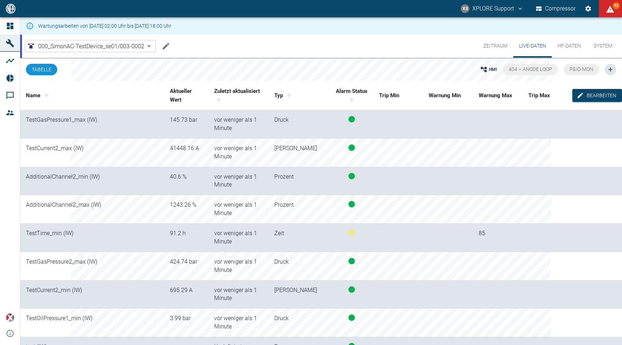
click at [137, 49] on body "XS XPLORE Support Compressor 92 Dashboard Maschinen Analysen Reports Kommentare…" at bounding box center [311, 172] width 622 height 345
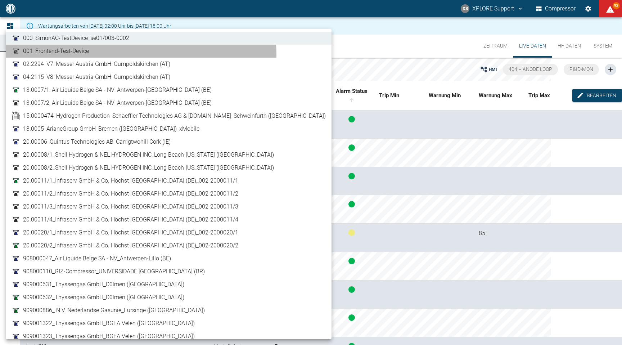
click at [141, 54] on link "001_Frontend-Test-Device" at bounding box center [169, 51] width 314 height 9
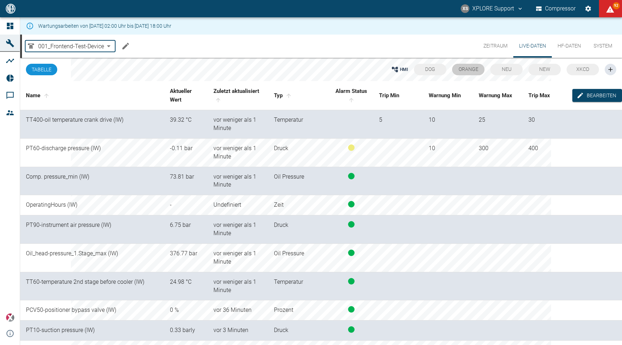
click at [474, 69] on span "Orange" at bounding box center [468, 69] width 20 height 6
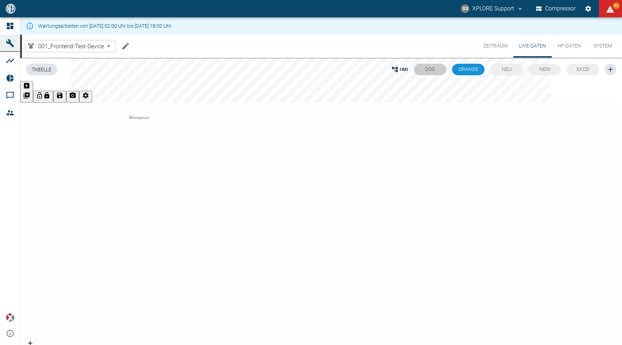
click at [432, 73] on button "Dog" at bounding box center [430, 70] width 32 height 12
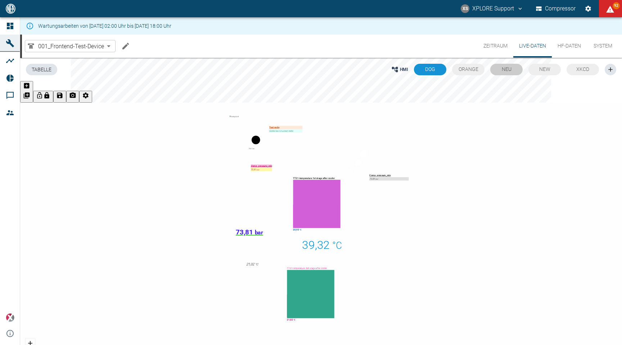
click at [504, 67] on span "neu" at bounding box center [506, 69] width 10 height 6
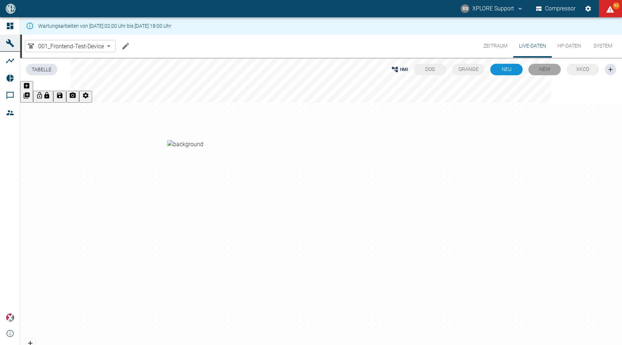
click at [541, 73] on button "new" at bounding box center [544, 70] width 32 height 12
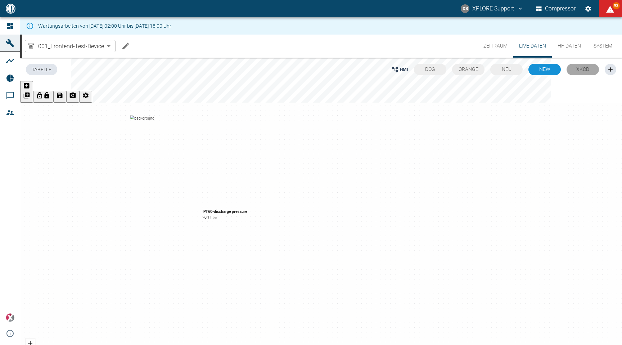
click at [587, 67] on button "xkcd" at bounding box center [582, 70] width 32 height 12
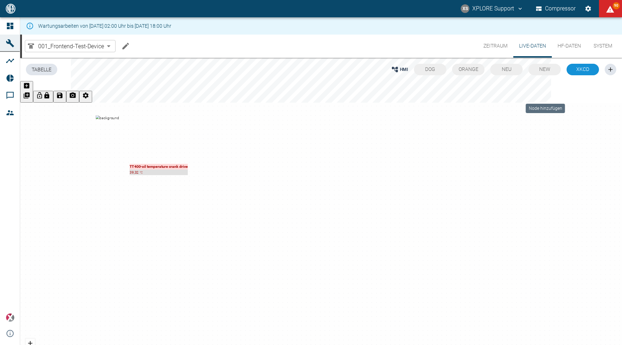
click at [33, 94] on button "Node hinzufügen" at bounding box center [26, 92] width 13 height 22
click at [577, 44] on button "HF-Daten" at bounding box center [568, 46] width 35 height 23
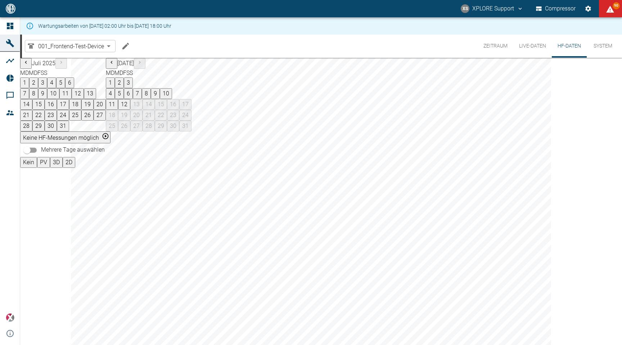
click at [142, 99] on button "7" at bounding box center [137, 93] width 9 height 11
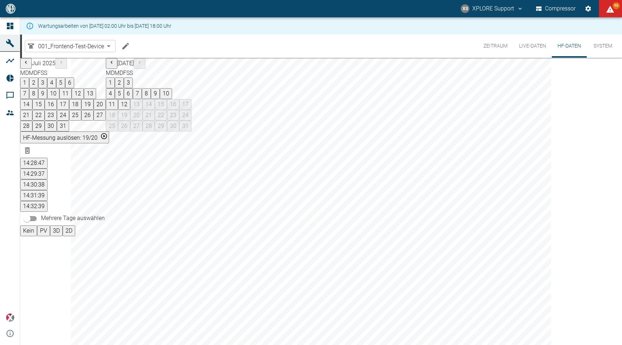
click at [151, 99] on button "8" at bounding box center [146, 93] width 9 height 11
click at [130, 110] on button "12" at bounding box center [124, 104] width 12 height 11
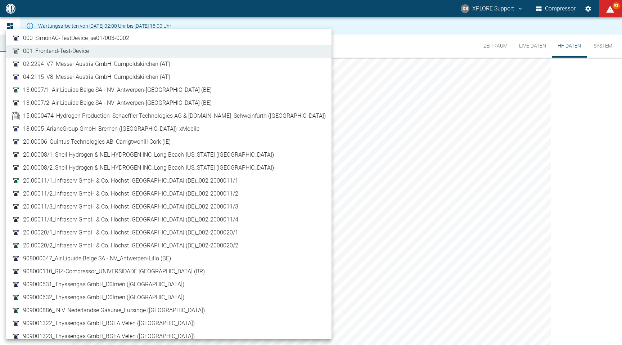
click at [109, 51] on body "XS XPLORE Support Compressor 92 Dashboard Maschinen Analysen Reports Kommentare…" at bounding box center [311, 172] width 622 height 345
click at [117, 40] on span "000_SimonAC-TestDevice_se01/003-0002" at bounding box center [76, 38] width 106 height 9
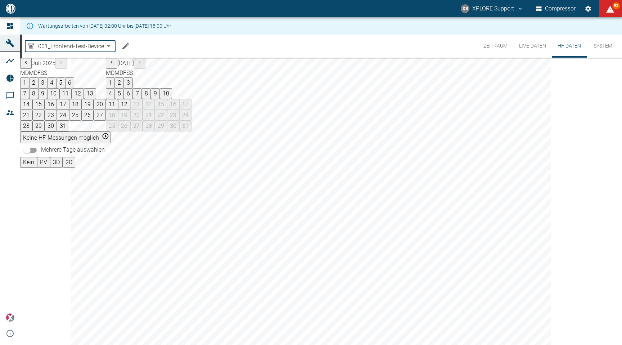
type input "92133c7f-d50f-43d0-80d3-22dfd9c682e0"
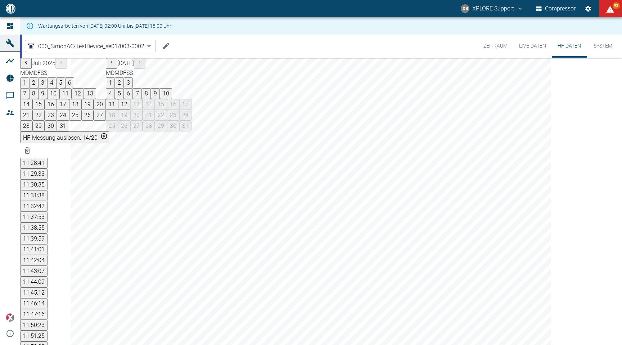
click at [109, 131] on button "HF-Messung auslösen: 14/20" at bounding box center [64, 137] width 89 height 12
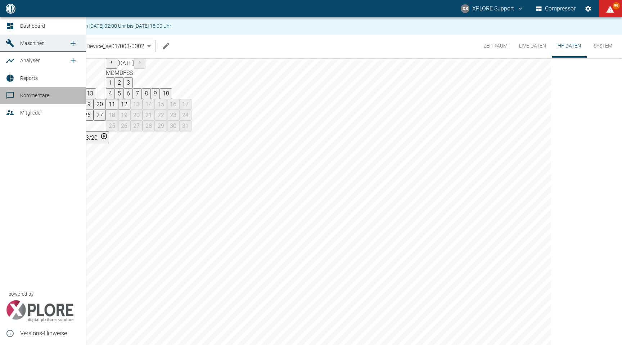
click at [36, 93] on span "Kommentare" at bounding box center [50, 95] width 60 height 9
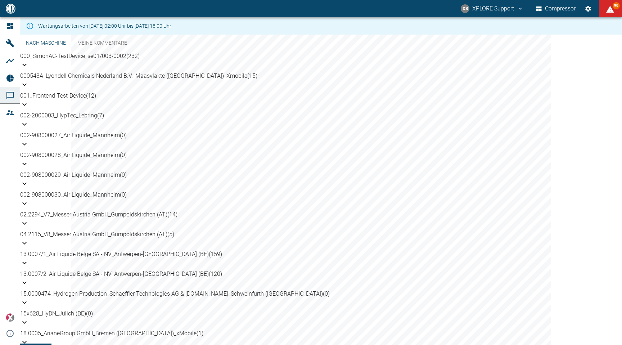
click at [133, 218] on p "02.2294_V7_Messer Austria GmbH_Gumpoldskirchen (AT) (14)" at bounding box center [320, 214] width 601 height 9
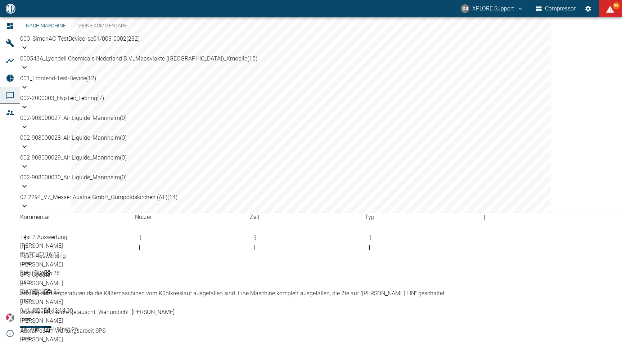
scroll to position [144, 0]
click at [149, 193] on p "02.2294_V7_Messer Austria GmbH_Gumpoldskirchen (AT) (14)" at bounding box center [320, 197] width 601 height 9
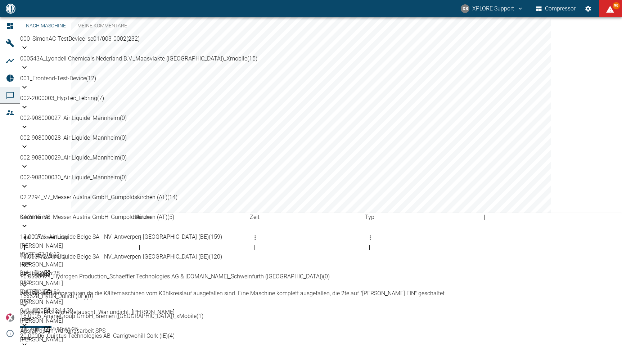
scroll to position [138, 0]
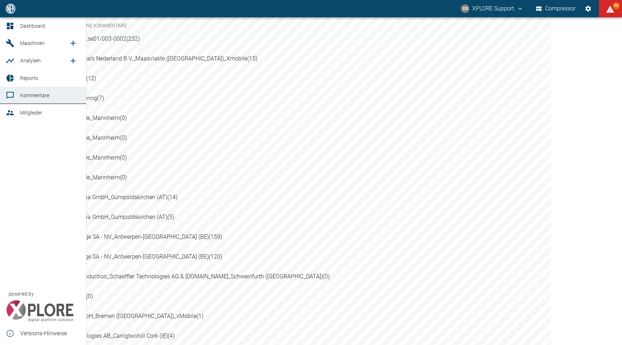
click at [14, 117] on icon at bounding box center [10, 112] width 9 height 9
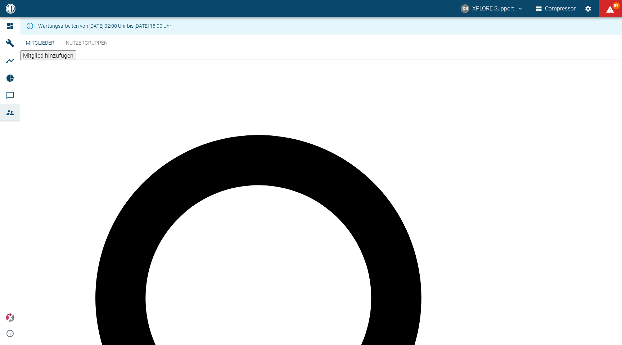
click at [104, 52] on button "Nutzergruppen" at bounding box center [86, 43] width 53 height 17
click at [60, 52] on button "Mitglieder" at bounding box center [40, 43] width 40 height 17
click at [76, 58] on button "Mitglied hinzufügen" at bounding box center [48, 55] width 56 height 11
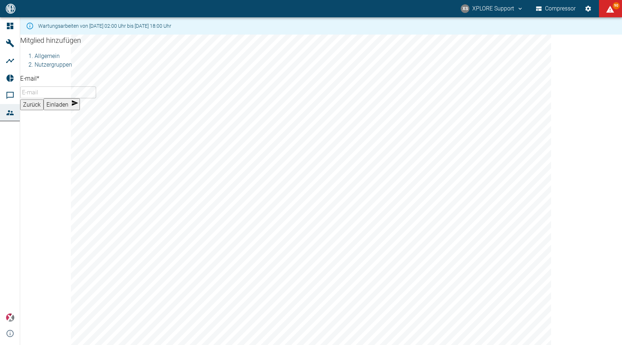
click at [96, 98] on input "E-mail *" at bounding box center [58, 92] width 76 height 12
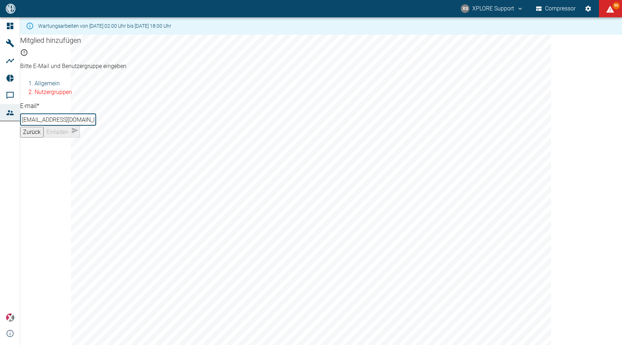
type input "mr@nea-x.net"
click at [83, 96] on li "Nutzergruppen" at bounding box center [328, 92] width 587 height 9
click at [90, 96] on div "Allgemein Nutzergruppen" at bounding box center [320, 87] width 601 height 17
click at [97, 123] on body "XS XPLORE Support Compressor 90 Dashboard Maschinen Analysen Reports Kommentare…" at bounding box center [311, 172] width 622 height 345
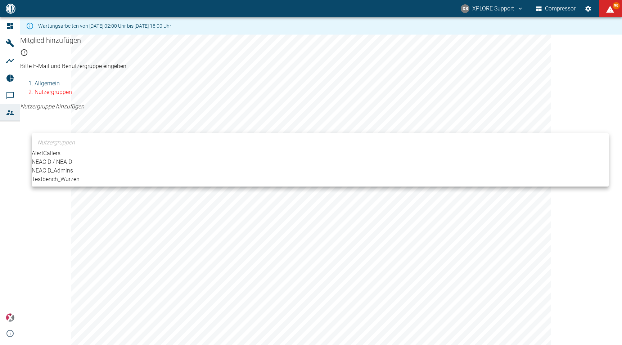
click at [80, 183] on li "Testbench_Wurzen" at bounding box center [320, 179] width 577 height 9
type input "[object Object]"
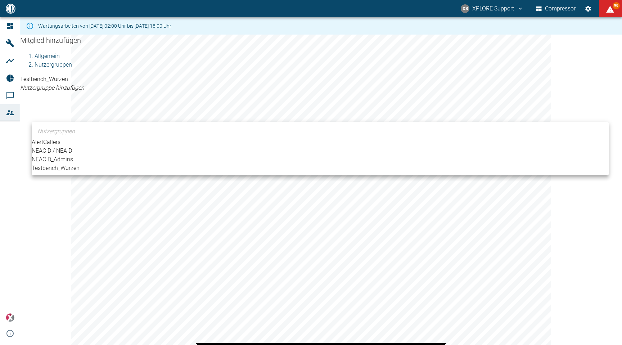
click at [327, 235] on div at bounding box center [311, 172] width 622 height 345
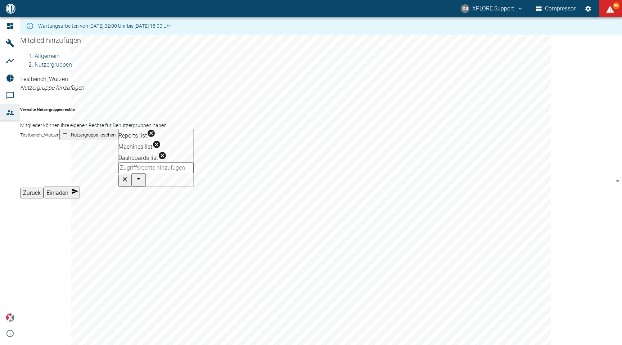
click at [80, 198] on button "Einladen" at bounding box center [62, 192] width 36 height 12
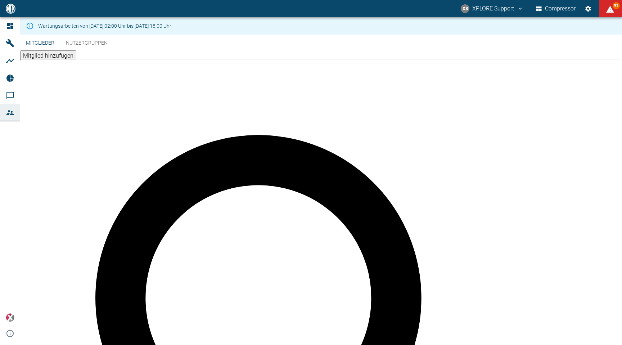
click at [103, 52] on button "Nutzergruppen" at bounding box center [86, 43] width 53 height 17
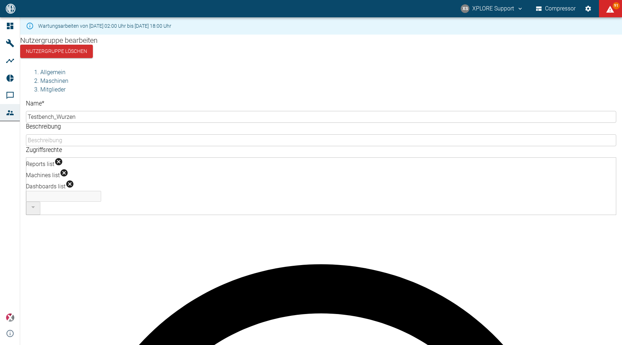
click at [81, 77] on li "Maschinen" at bounding box center [327, 81] width 575 height 9
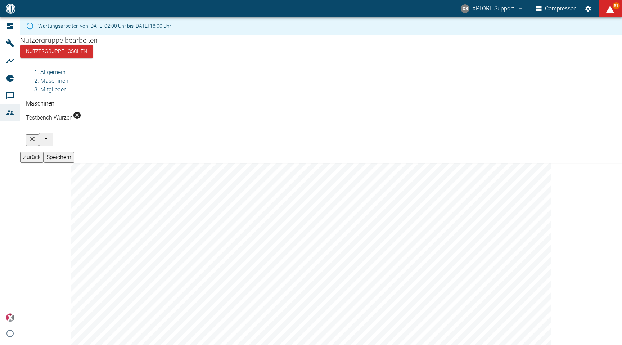
click at [118, 85] on li "Mitglieder" at bounding box center [327, 89] width 575 height 9
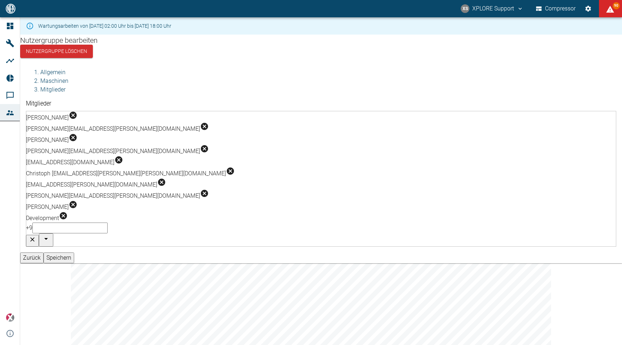
click at [32, 224] on span "+9" at bounding box center [29, 227] width 6 height 7
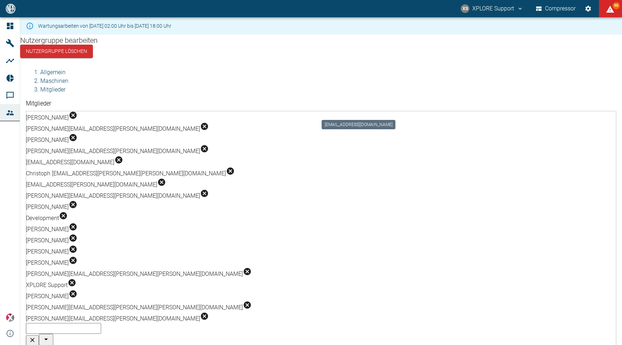
click at [122, 156] on icon "mr@nea-x.net" at bounding box center [118, 159] width 7 height 7
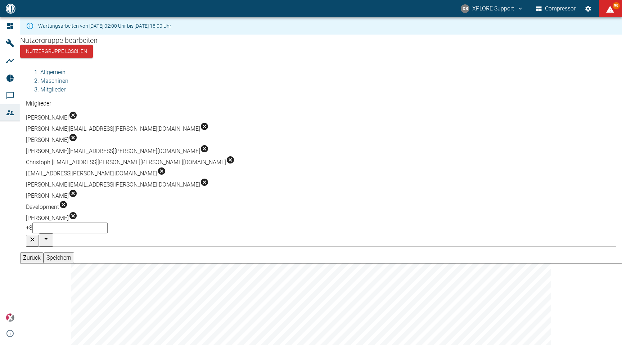
click at [599, 252] on div "Zurück Speichern" at bounding box center [320, 257] width 601 height 11
click at [74, 252] on button "Speichern" at bounding box center [59, 257] width 31 height 11
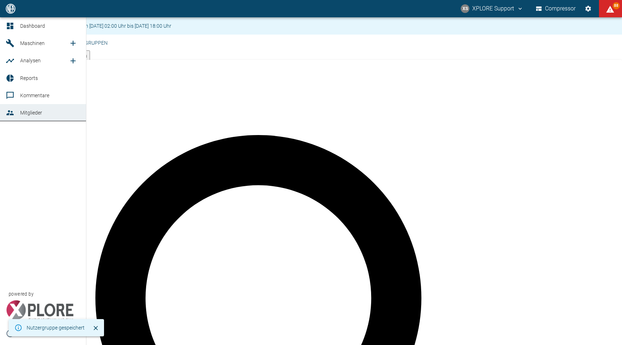
click at [32, 29] on span "Dashboard" at bounding box center [50, 26] width 60 height 9
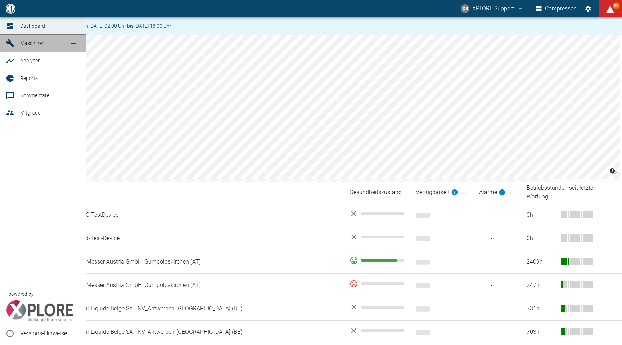
click at [18, 45] on link "Maschinen" at bounding box center [43, 43] width 86 height 17
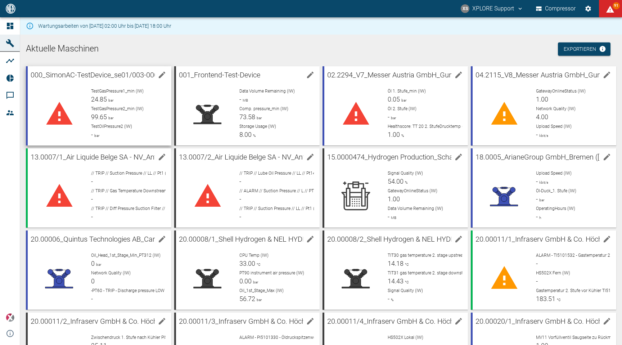
click at [133, 103] on div "TestGasPressure1_min (IW) 24.85 bar" at bounding box center [128, 96] width 74 height 16
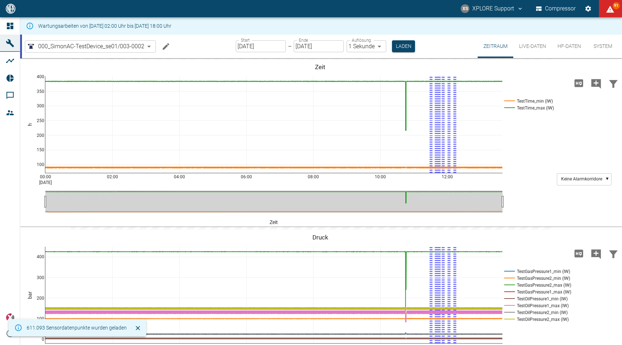
click at [600, 45] on button "System" at bounding box center [602, 46] width 32 height 23
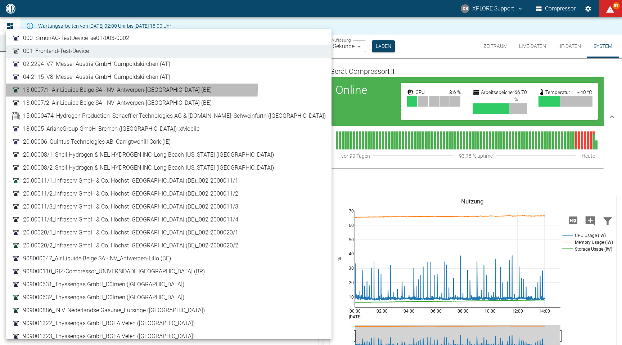
click at [123, 89] on span "13.0007/1_Air Liquide Belge SA - NV_Antwerpen-[GEOGRAPHIC_DATA] (BE)" at bounding box center [117, 90] width 188 height 9
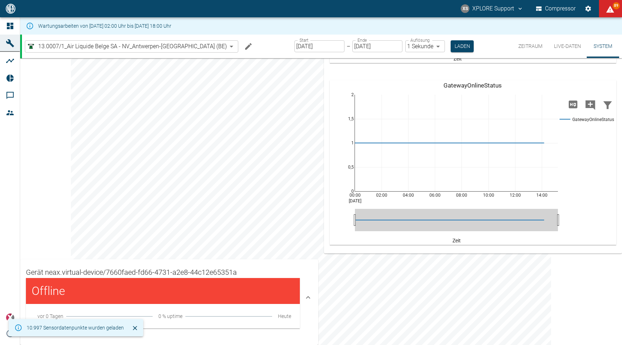
scroll to position [859, 0]
click at [154, 47] on body "XS XPLORE Support Compressor 90 Dashboard Maschinen Analysen Reports Kommentare…" at bounding box center [311, 172] width 622 height 345
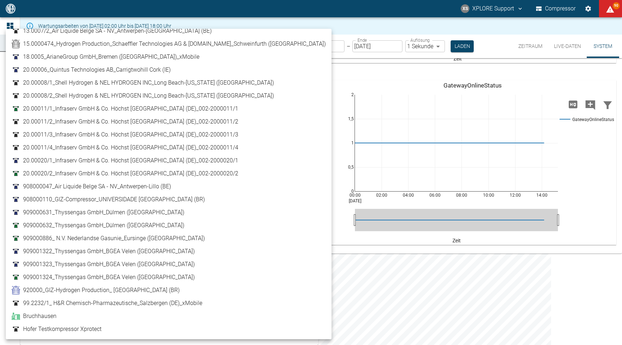
scroll to position [188, 0]
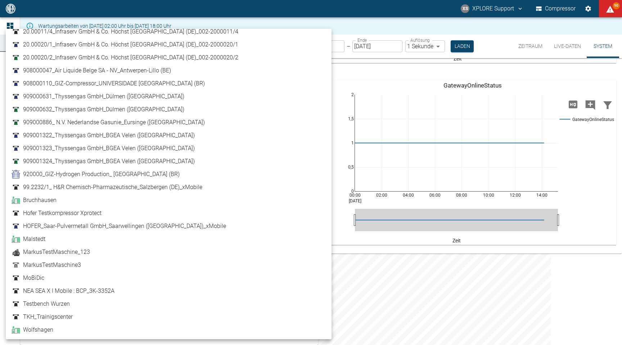
click at [82, 241] on link "Malstedt" at bounding box center [169, 239] width 314 height 9
type input "7747ba40-e576-478b-9025-d024c0c73310"
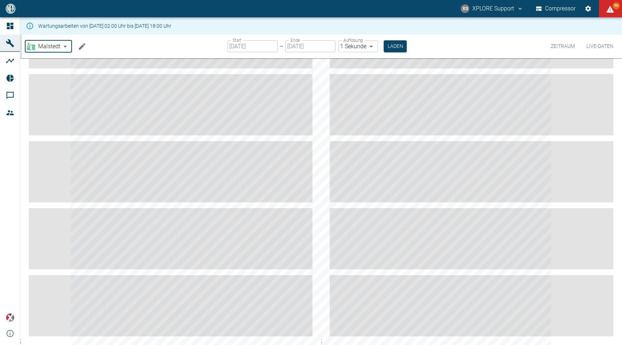
scroll to position [20, 0]
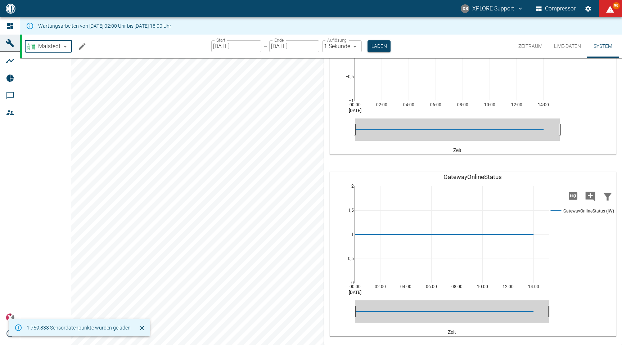
scroll to position [697, 0]
click at [516, 46] on button "Zeitraum" at bounding box center [530, 46] width 36 height 23
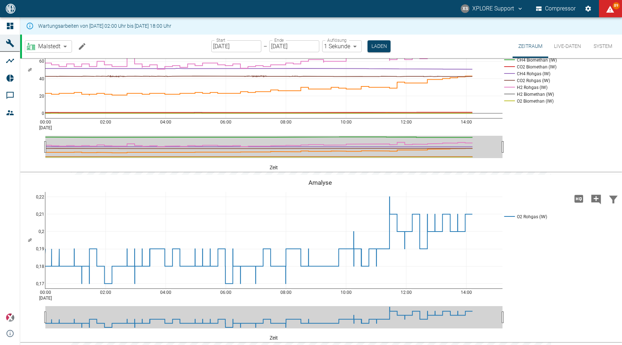
scroll to position [1074, 0]
click at [524, 155] on div "00:00 [DATE] 02:00 04:00 06:00 08:00 10:00 12:00 14:00 0 20 40 60 80 100 H2S Bi…" at bounding box center [320, 88] width 600 height 162
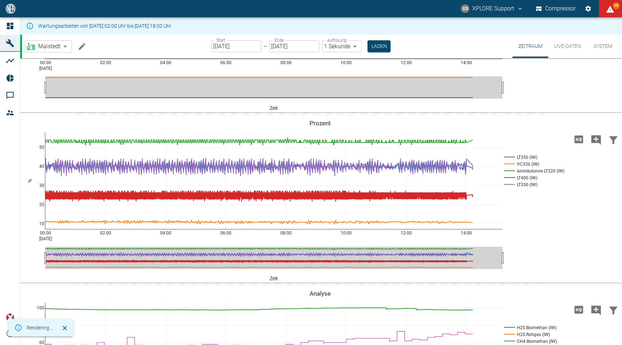
click at [11, 45] on icon at bounding box center [10, 43] width 8 height 8
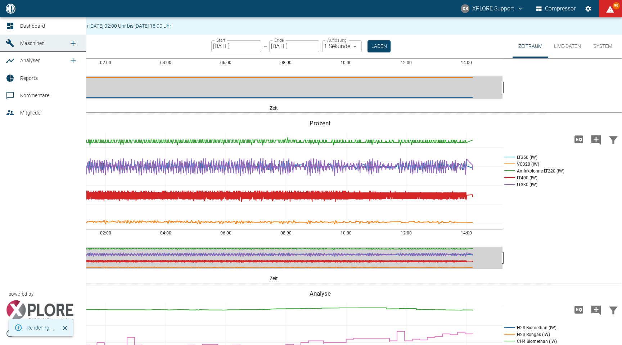
scroll to position [1074, 0]
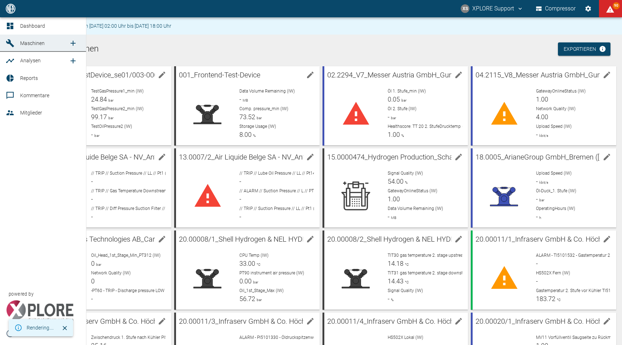
click at [17, 42] on link "Maschinen" at bounding box center [43, 43] width 86 height 17
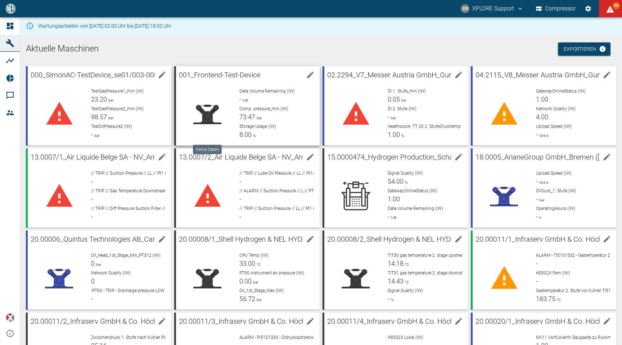
click at [224, 97] on div at bounding box center [208, 114] width 52 height 52
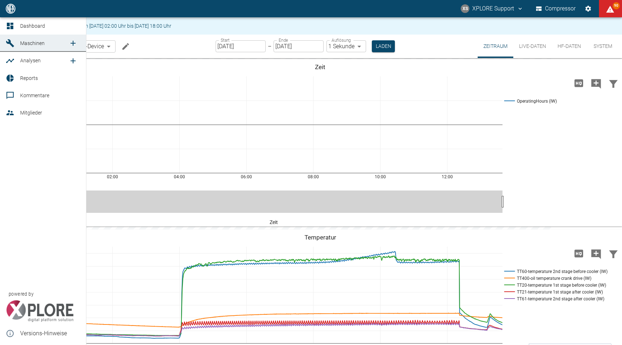
click at [26, 78] on span "Reports" at bounding box center [29, 78] width 18 height 6
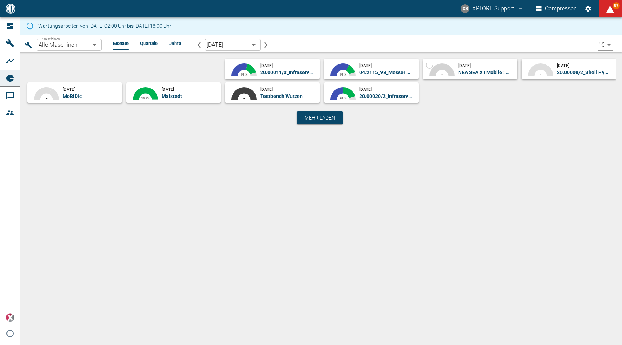
click at [95, 48] on body "XS XPLORE Support Compressor 89 Dashboard Maschinen Analysen Reports Kommentare…" at bounding box center [311, 172] width 622 height 345
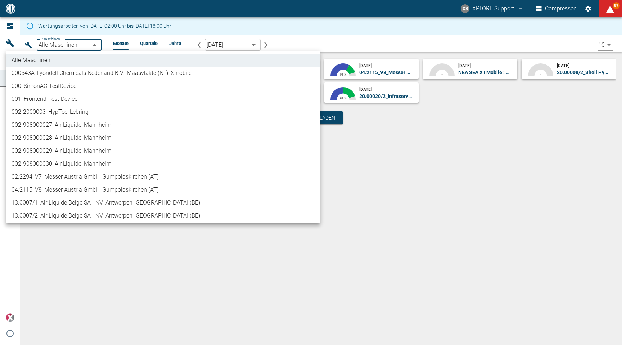
click at [81, 101] on li "001_Frontend-Test-Device" at bounding box center [163, 98] width 314 height 13
type input "854dfe64-ecbc-4b68-b4f8-81aa909b3c9c"
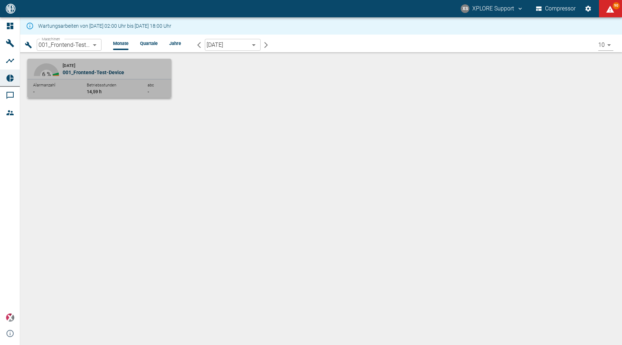
click at [130, 64] on div "[DATE] 001_Frontend-Test-Device" at bounding box center [116, 69] width 106 height 14
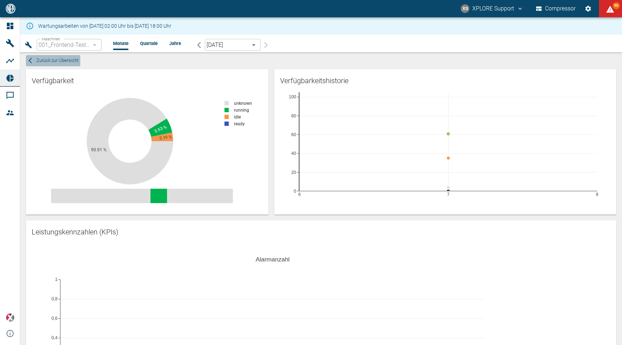
click at [63, 62] on span "Zurück zur Übersicht" at bounding box center [57, 60] width 42 height 8
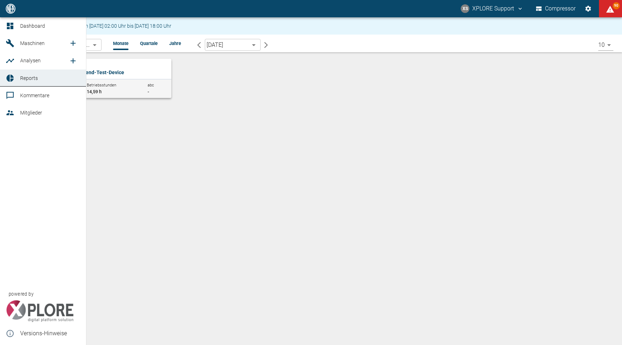
click at [11, 49] on link "Maschinen" at bounding box center [43, 43] width 86 height 17
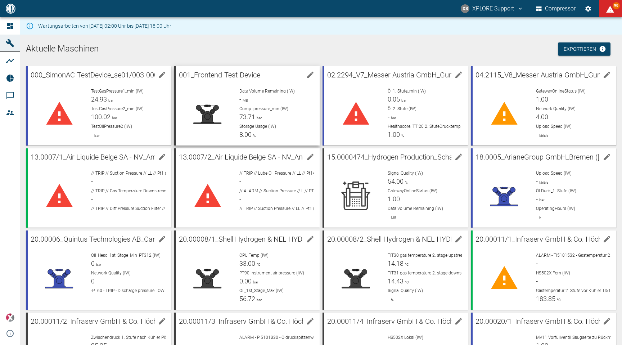
click at [204, 83] on div at bounding box center [205, 111] width 58 height 58
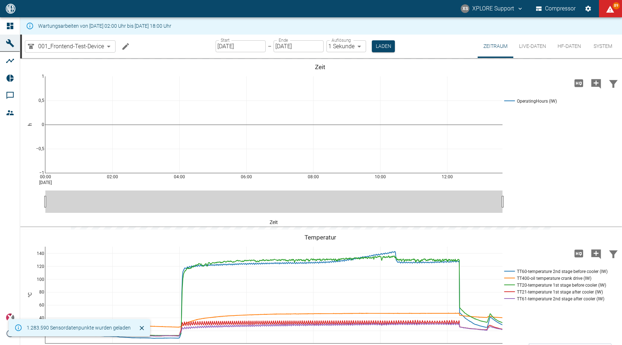
click at [125, 48] on icon "Machine bearbeiten" at bounding box center [125, 46] width 9 height 9
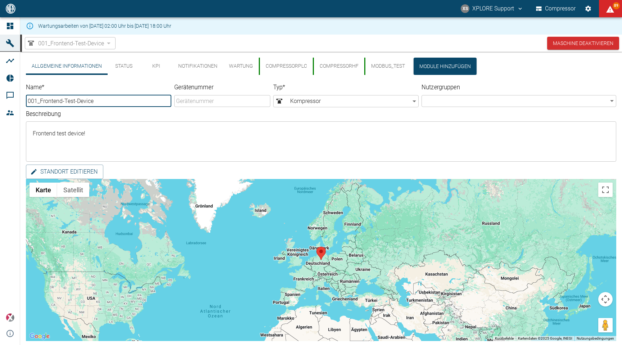
click at [154, 68] on button "KPI" at bounding box center [156, 66] width 32 height 17
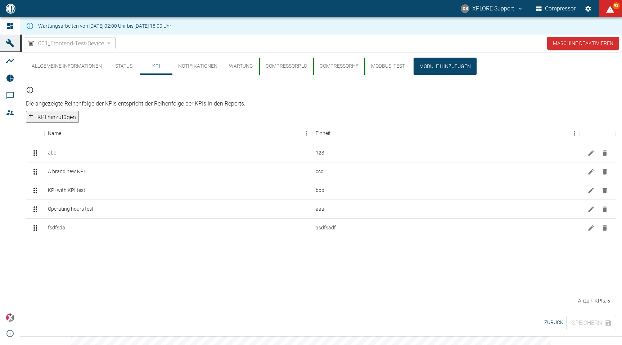
drag, startPoint x: 40, startPoint y: 79, endPoint x: 162, endPoint y: 5, distance: 142.7
click at [0, 0] on div "XS XPLORE Support Compressor 93 Dashboard Maschinen Analysen Reports Kommentare…" at bounding box center [311, 172] width 622 height 345
click at [324, 97] on div "Die angezeigte Reihenfolge der KPIs entspricht der Reihenfolge der KPIs in den …" at bounding box center [321, 96] width 590 height 27
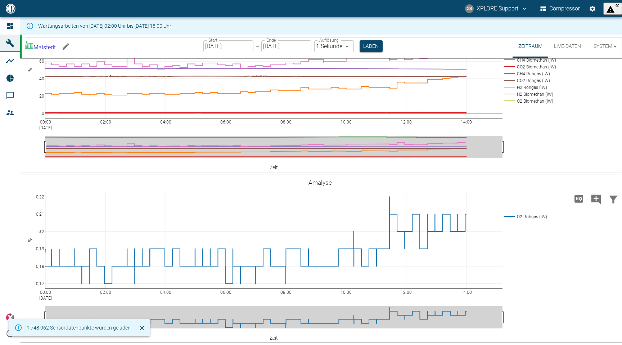
scroll to position [897, 0]
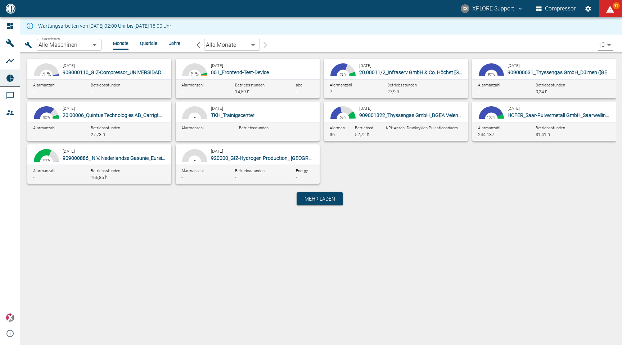
click at [80, 47] on body "XS XPLORE Support Compressor 91 Dashboard Maschinen Analysen Reports Kommentare…" at bounding box center [311, 172] width 622 height 345
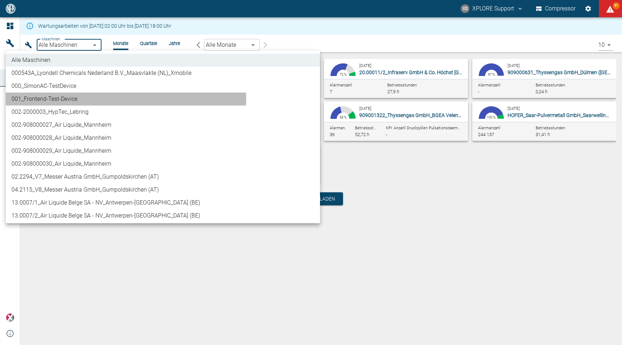
click at [69, 98] on li "001_Frontend-Test-Device" at bounding box center [163, 98] width 314 height 13
type input "854dfe64-ecbc-4b68-b4f8-81aa909b3c9c"
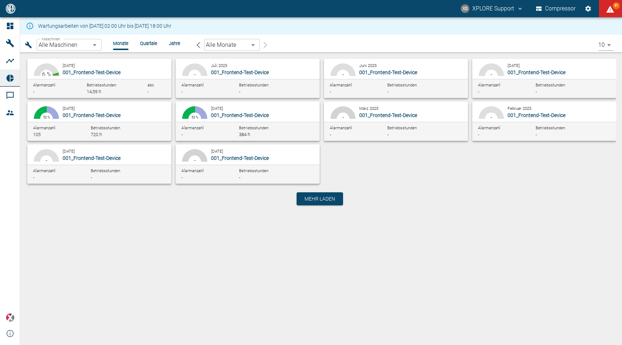
type input "854dfe64-ecbc-4b68-b4f8-81aa909b3c9c"
